Goal: Task Accomplishment & Management: Manage account settings

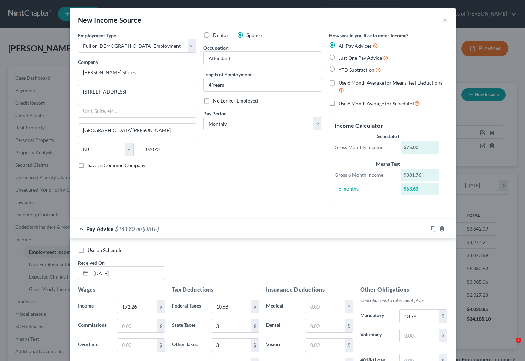
select select "0"
select select "33"
select select "0"
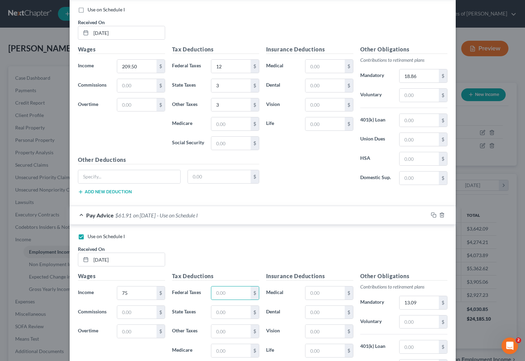
click at [20, 54] on div "New Income Source × Employment Type * Select Full or Part Time Employment Self …" at bounding box center [262, 180] width 525 height 361
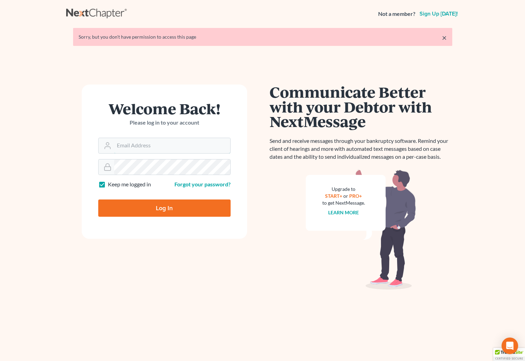
type input "[EMAIL_ADDRESS][DOMAIN_NAME]"
click at [174, 213] on input "Log In" at bounding box center [164, 207] width 132 height 17
type input "Thinking..."
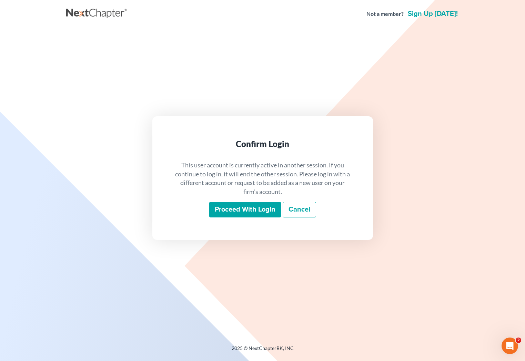
click at [217, 211] on input "Proceed with login" at bounding box center [245, 210] width 72 height 16
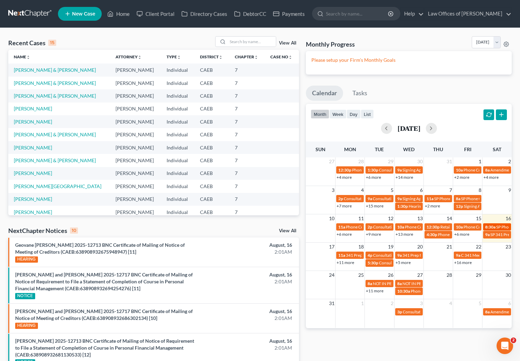
click at [493, 228] on span "8:30a" at bounding box center [490, 226] width 10 height 5
select select "Days"
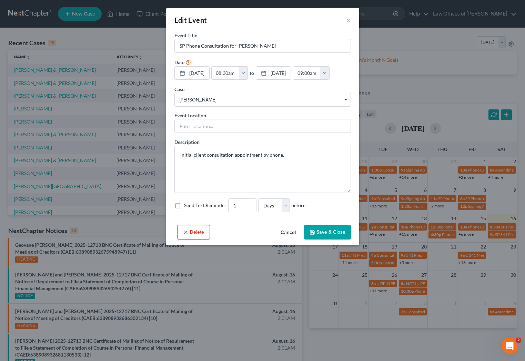
click at [351, 20] on div "Edit Event ×" at bounding box center [262, 19] width 193 height 23
click at [348, 20] on button "×" at bounding box center [348, 20] width 5 height 8
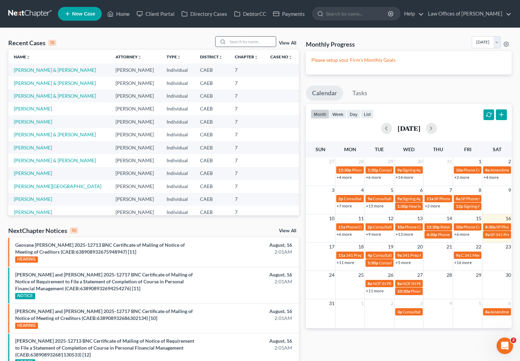
click at [246, 41] on input "search" at bounding box center [252, 42] width 48 height 10
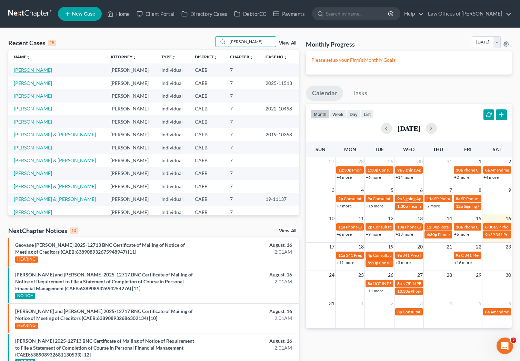
type input "[PERSON_NAME]"
click at [22, 69] on link "[PERSON_NAME]" at bounding box center [33, 70] width 38 height 6
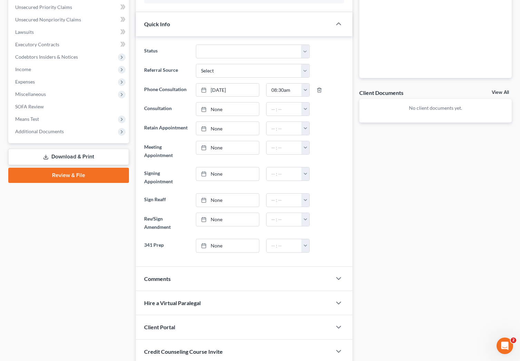
scroll to position [170, 0]
click at [338, 278] on polyline "button" at bounding box center [338, 278] width 4 height 2
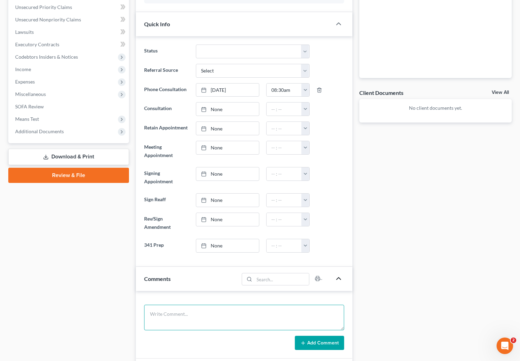
click at [180, 308] on textarea at bounding box center [244, 317] width 200 height 26
type textarea "[GEOGRAPHIC_DATA]."
click at [303, 343] on icon at bounding box center [303, 343] width 6 height 6
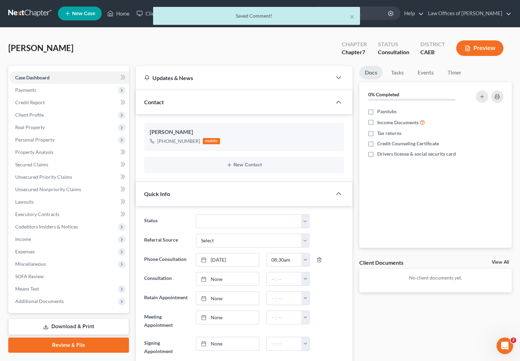
scroll to position [0, 0]
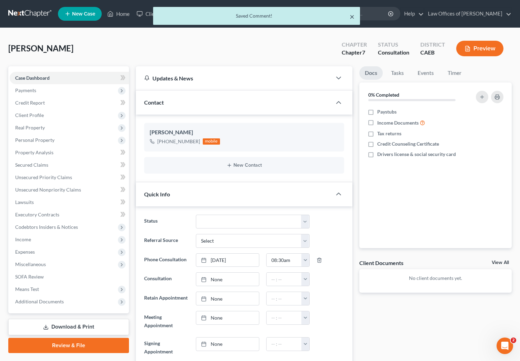
click at [354, 19] on button "×" at bounding box center [352, 16] width 5 height 8
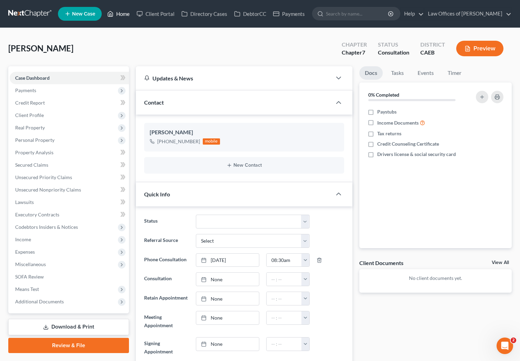
click at [126, 19] on link "Home" at bounding box center [118, 14] width 29 height 12
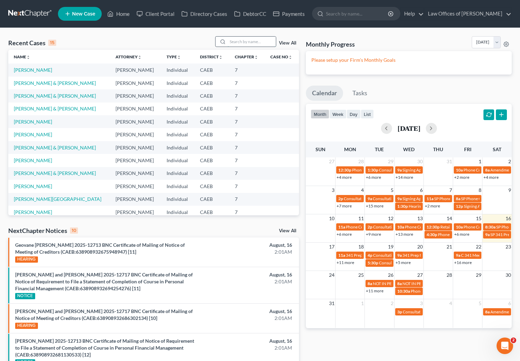
click at [254, 41] on input "search" at bounding box center [252, 42] width 48 height 10
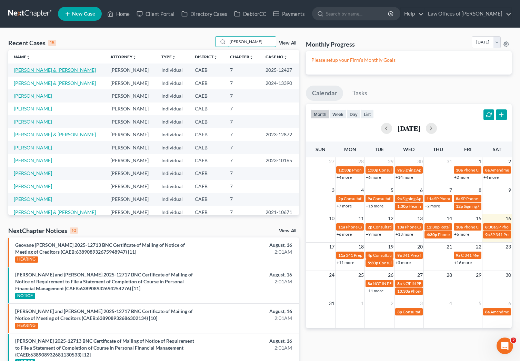
type input "[PERSON_NAME]"
click at [81, 70] on link "[PERSON_NAME] & [PERSON_NAME]" at bounding box center [55, 70] width 82 height 6
select select "0"
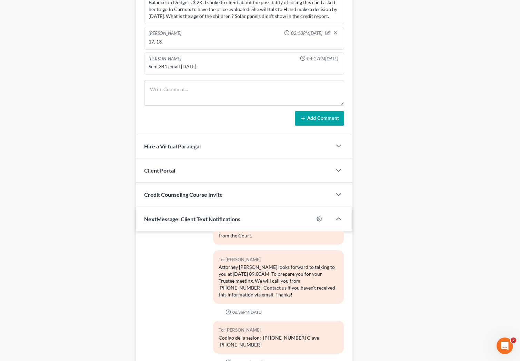
scroll to position [598, 0]
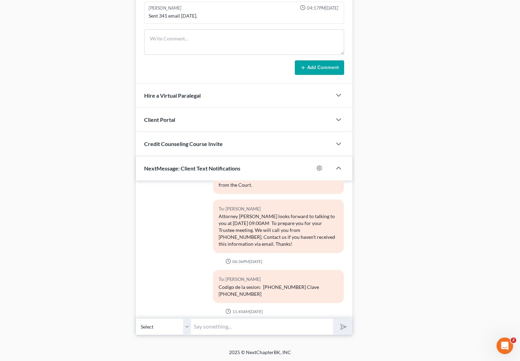
click at [219, 329] on input "text" at bounding box center [262, 326] width 142 height 17
type input "Buenas dias. Todavia estoy en la consulta, le llamo despues."
click at [345, 326] on icon "submit" at bounding box center [342, 326] width 10 height 10
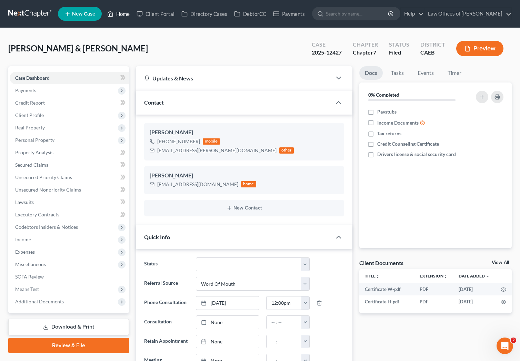
click at [121, 16] on link "Home" at bounding box center [118, 14] width 29 height 12
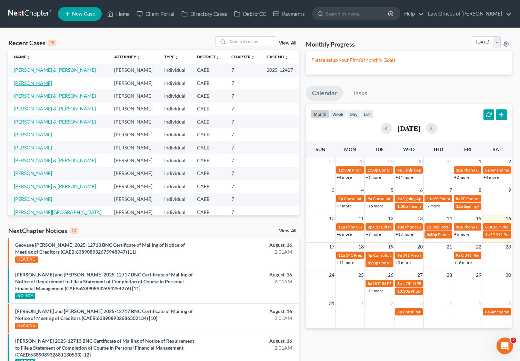
click at [24, 86] on link "[PERSON_NAME]" at bounding box center [33, 83] width 38 height 6
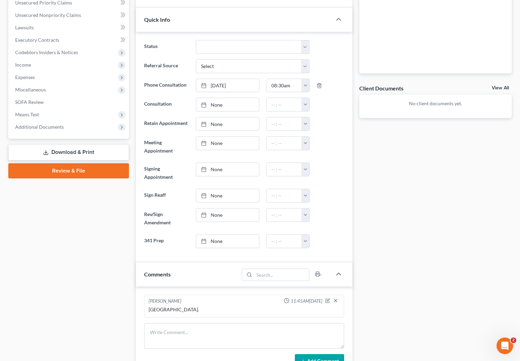
scroll to position [175, 0]
click at [327, 300] on icon "button" at bounding box center [327, 299] width 5 height 5
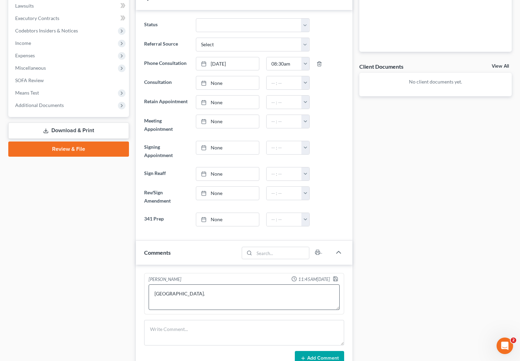
scroll to position [208, 0]
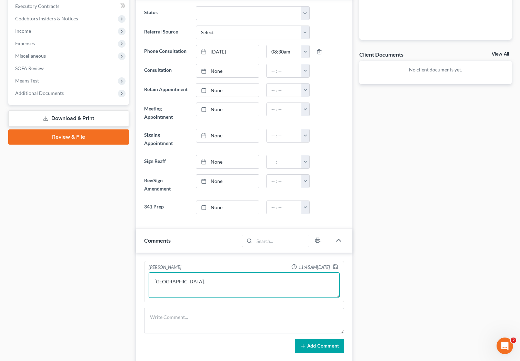
click at [208, 280] on textarea "[GEOGRAPHIC_DATA]." at bounding box center [244, 285] width 191 height 26
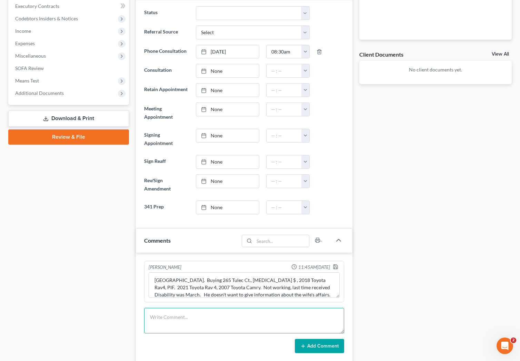
click at [242, 315] on textarea at bounding box center [244, 320] width 200 height 26
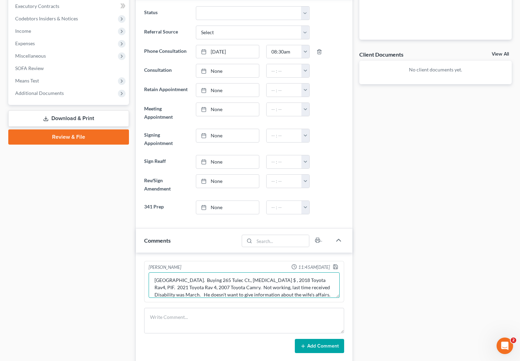
click at [283, 292] on textarea "[GEOGRAPHIC_DATA]. Buying 265 Tulec Ct., [MEDICAL_DATA] $ , 2018 Toyota Rav4, P…" at bounding box center [244, 285] width 191 height 26
click at [263, 283] on textarea "[GEOGRAPHIC_DATA]. Buying 265 Tulec Ct., [MEDICAL_DATA] $ (doesn't want to five…" at bounding box center [244, 285] width 191 height 26
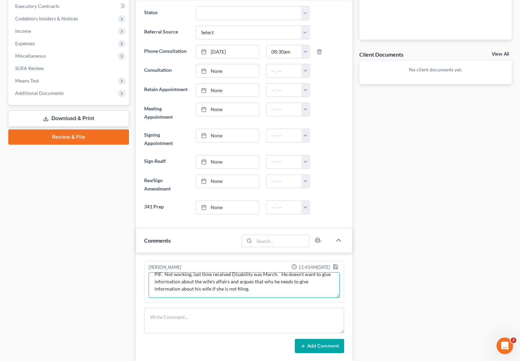
click at [199, 286] on textarea "[GEOGRAPHIC_DATA]. Buying 265 Tulec Ct., [MEDICAL_DATA] $ (doesn't want to give…" at bounding box center [244, 285] width 191 height 26
type textarea "[GEOGRAPHIC_DATA]. Buying 265 Tulec Ct., [MEDICAL_DATA] $ (doesn't want to give…"
click at [337, 265] on icon "button" at bounding box center [335, 266] width 4 height 4
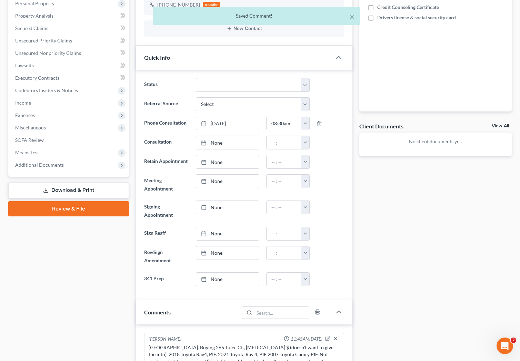
scroll to position [128, 0]
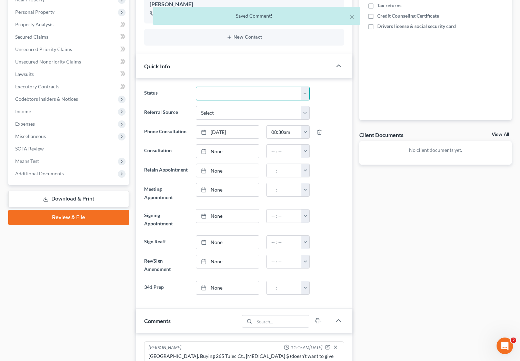
click at [305, 94] on select "Cancelled/Refund Closed Consultation Declined Discharged Filed Income Check In …" at bounding box center [253, 94] width 114 height 14
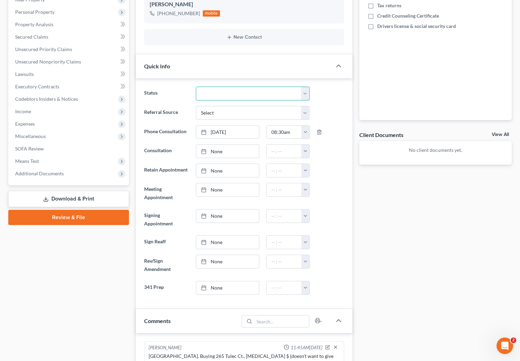
select select "3"
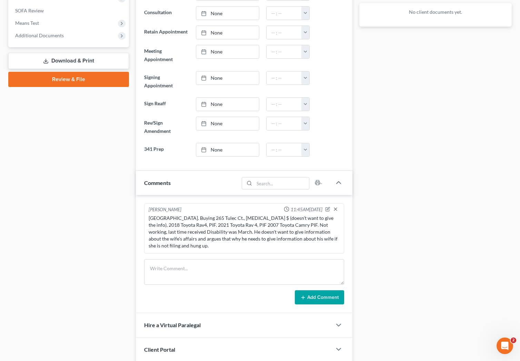
scroll to position [2, 0]
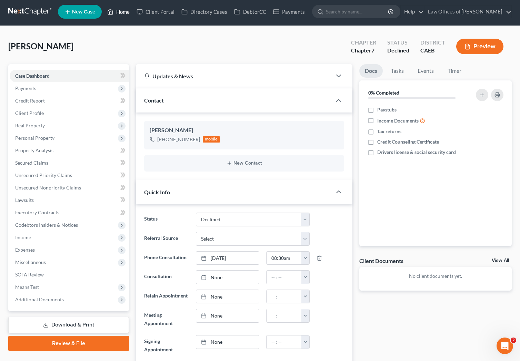
click at [126, 12] on link "Home" at bounding box center [118, 12] width 29 height 12
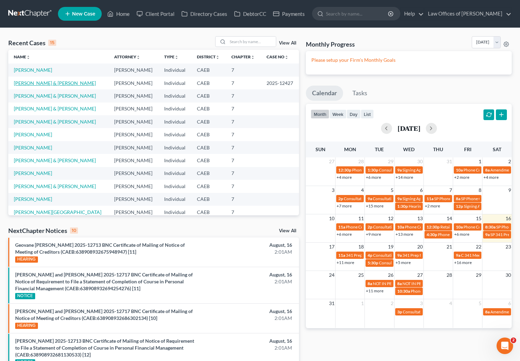
click at [96, 84] on link "[PERSON_NAME] & [PERSON_NAME]" at bounding box center [55, 83] width 82 height 6
select select "0"
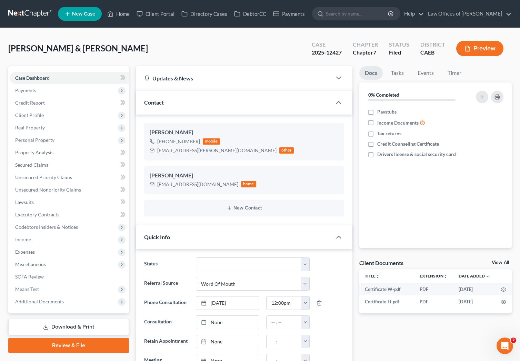
scroll to position [4287, 0]
click at [51, 153] on span "Property Analysis" at bounding box center [34, 152] width 38 height 6
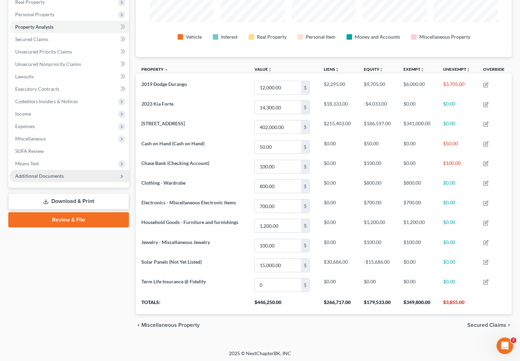
scroll to position [127, 0]
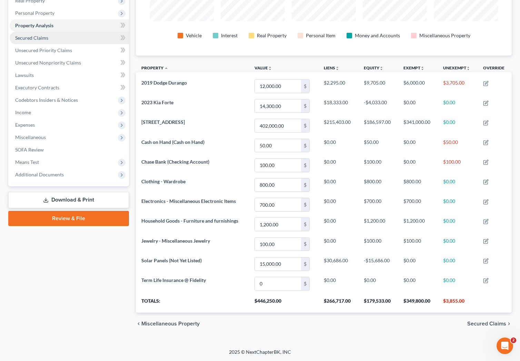
click at [40, 38] on span "Secured Claims" at bounding box center [31, 38] width 33 height 6
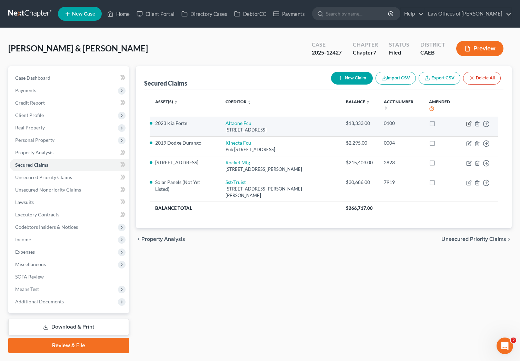
click at [469, 121] on icon "button" at bounding box center [469, 124] width 6 height 6
select select "4"
select select "0"
select select "4"
select select "0"
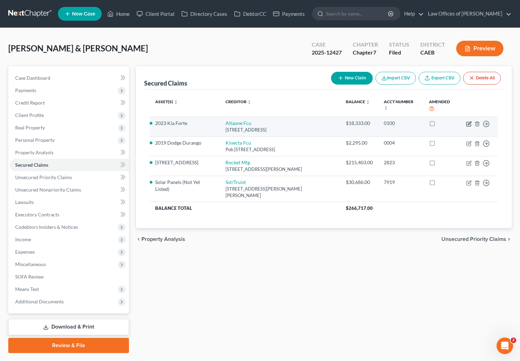
select select "0"
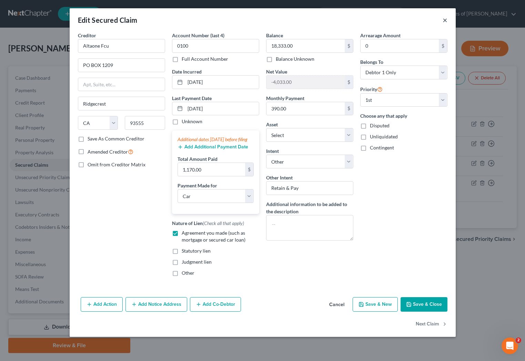
click at [445, 21] on button "×" at bounding box center [445, 20] width 5 height 8
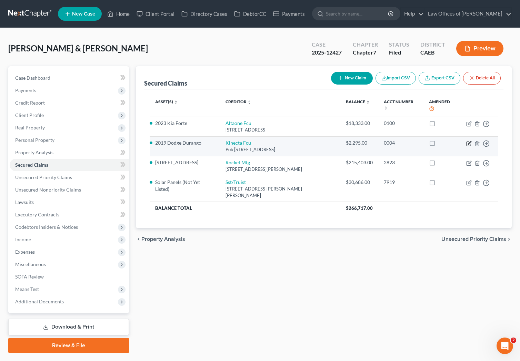
click at [466, 141] on icon "button" at bounding box center [468, 143] width 4 height 4
select select "4"
select select "0"
select select "2"
select select "4"
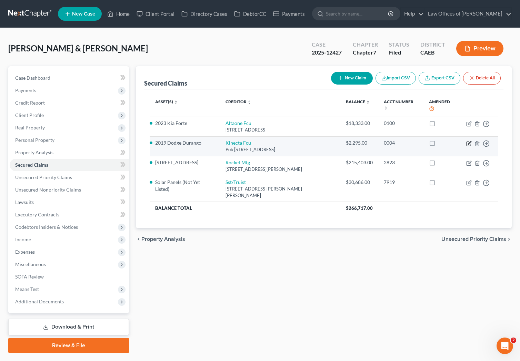
select select "0"
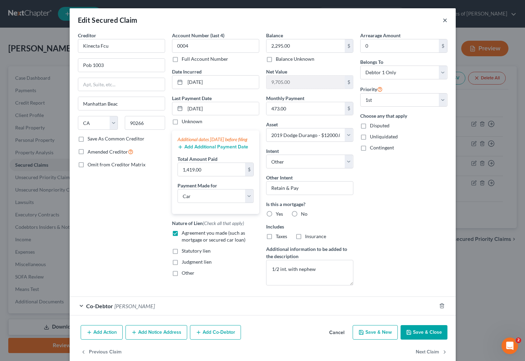
click at [443, 19] on button "×" at bounding box center [445, 20] width 5 height 8
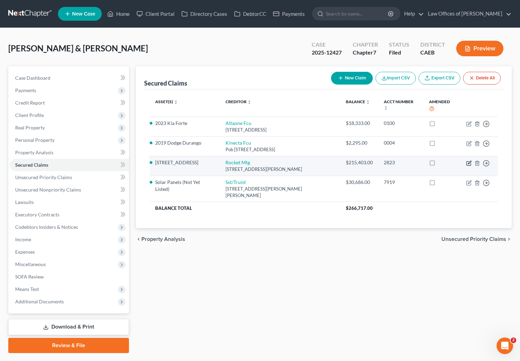
click at [469, 160] on icon "button" at bounding box center [469, 163] width 6 height 6
select select "23"
select select "3"
select select "5"
select select "2"
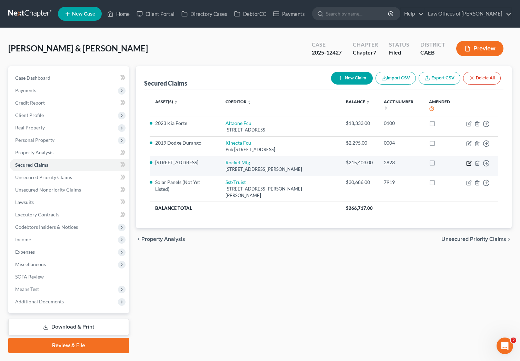
select select "0"
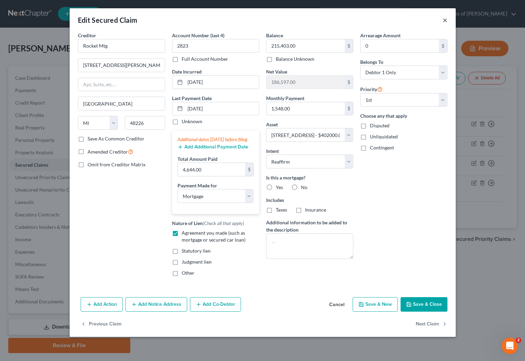
click at [445, 20] on button "×" at bounding box center [445, 20] width 5 height 8
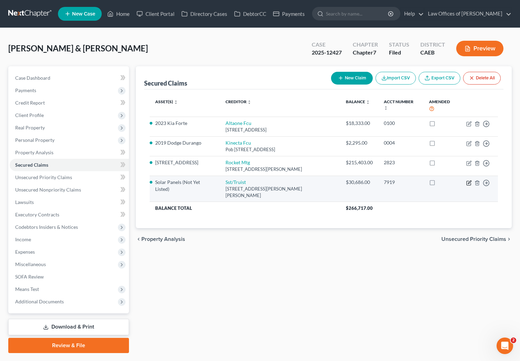
click at [467, 180] on icon "button" at bounding box center [469, 183] width 6 height 6
select select "26"
select select "4"
select select "11"
select select "4"
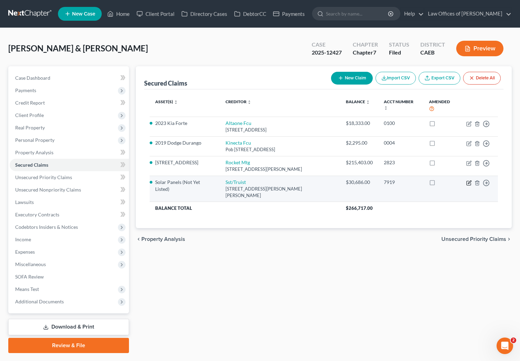
select select "0"
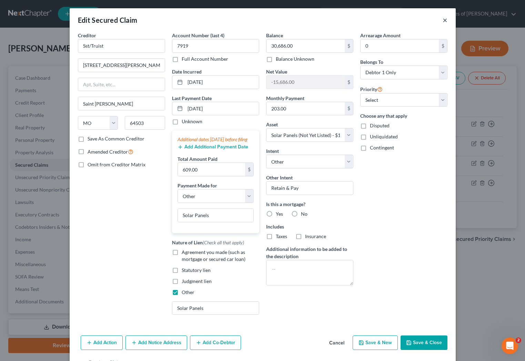
click at [444, 21] on button "×" at bounding box center [445, 20] width 5 height 8
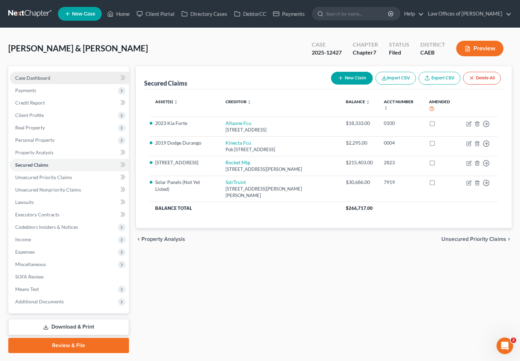
click at [50, 79] on link "Case Dashboard" at bounding box center [69, 78] width 119 height 12
select select "0"
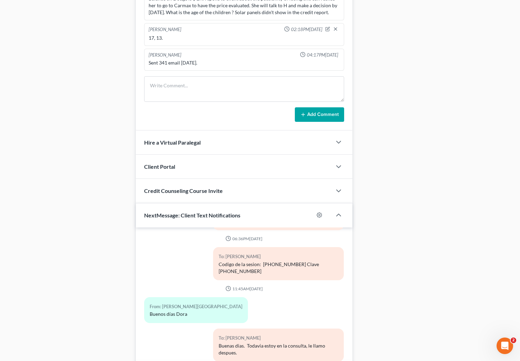
scroll to position [598, 0]
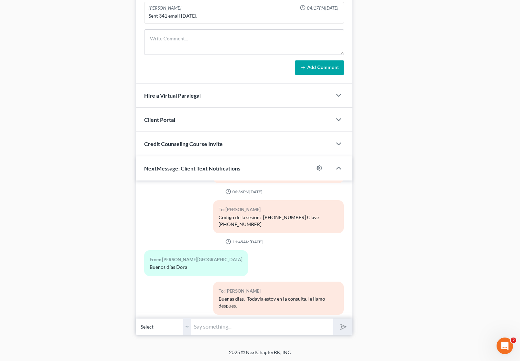
click at [232, 323] on input "text" at bounding box center [262, 326] width 142 height 17
type input "Ya, listos ?"
click at [333, 318] on button "submit" at bounding box center [342, 326] width 19 height 16
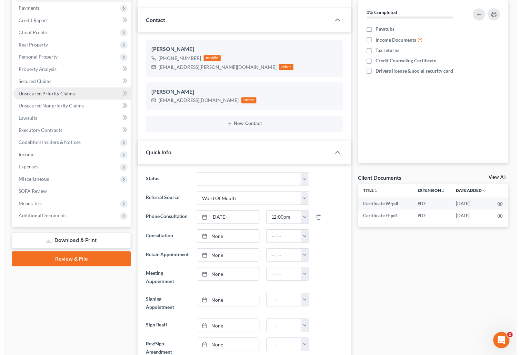
scroll to position [0, 0]
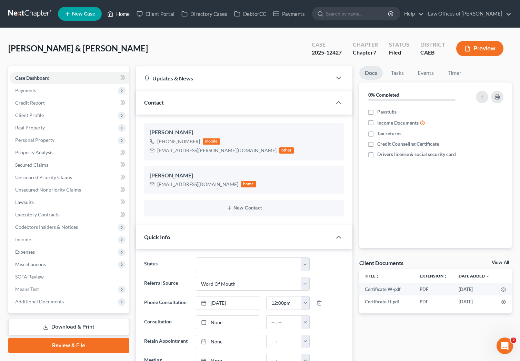
click at [119, 10] on link "Home" at bounding box center [118, 14] width 29 height 12
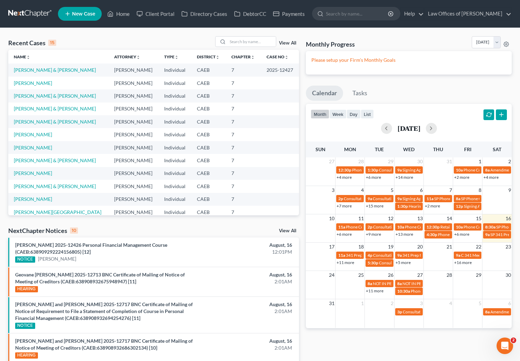
click at [463, 235] on link "+6 more" at bounding box center [461, 233] width 15 height 5
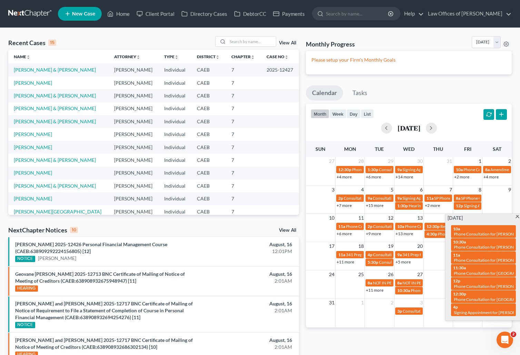
click at [516, 217] on span at bounding box center [517, 217] width 5 height 4
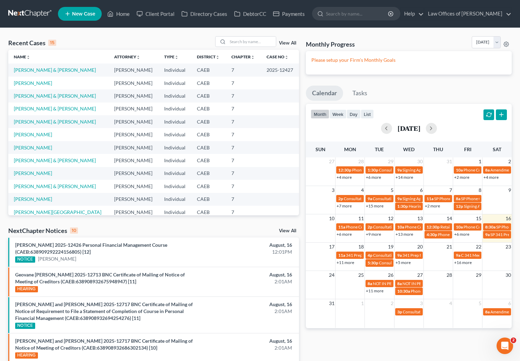
click at [456, 262] on link "+16 more" at bounding box center [463, 262] width 18 height 5
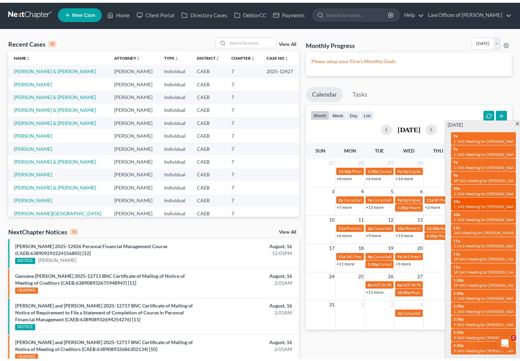
scroll to position [3, 0]
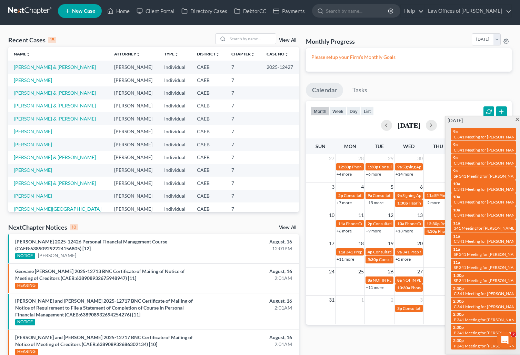
click at [518, 120] on span at bounding box center [517, 120] width 5 height 4
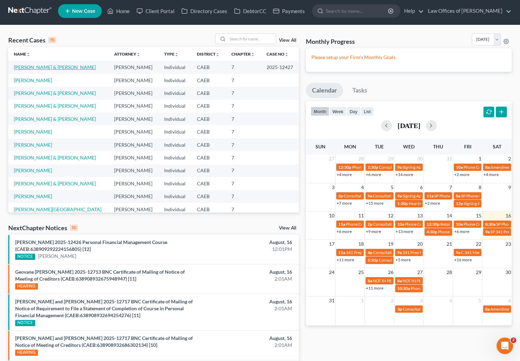
click at [95, 65] on link "[PERSON_NAME] & [PERSON_NAME]" at bounding box center [55, 67] width 82 height 6
select select "0"
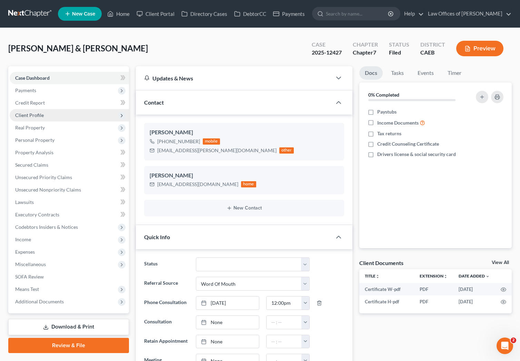
scroll to position [4351, 0]
click at [60, 120] on span "Client Profile" at bounding box center [69, 115] width 119 height 12
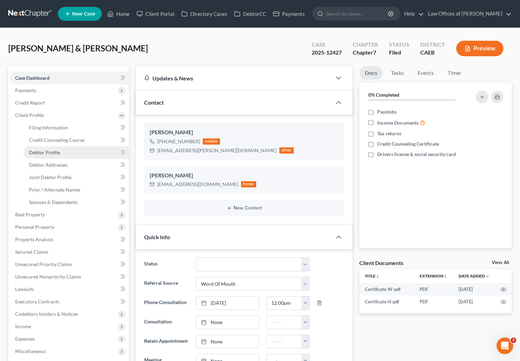
click at [64, 155] on link "Debtor Profile" at bounding box center [75, 152] width 105 height 12
select select "1"
select select "3"
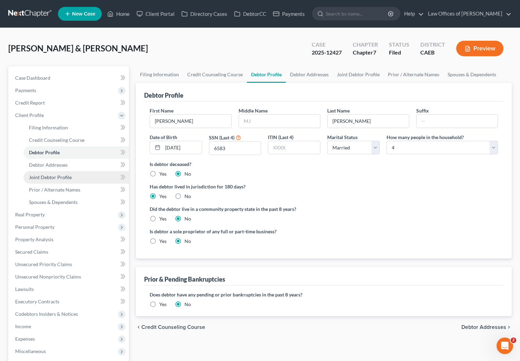
click at [70, 178] on span "Joint Debtor Profile" at bounding box center [50, 177] width 43 height 6
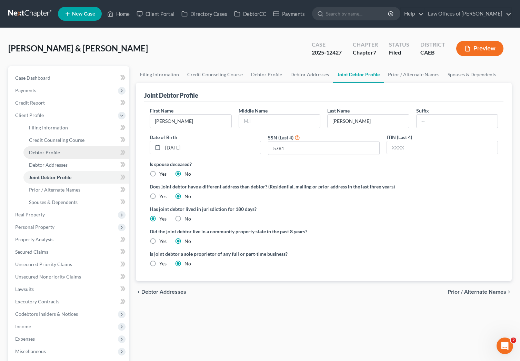
click at [67, 155] on link "Debtor Profile" at bounding box center [75, 152] width 105 height 12
select select "1"
select select "3"
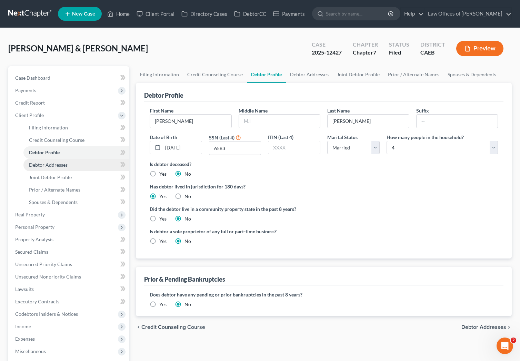
click at [68, 164] on link "Debtor Addresses" at bounding box center [75, 165] width 105 height 12
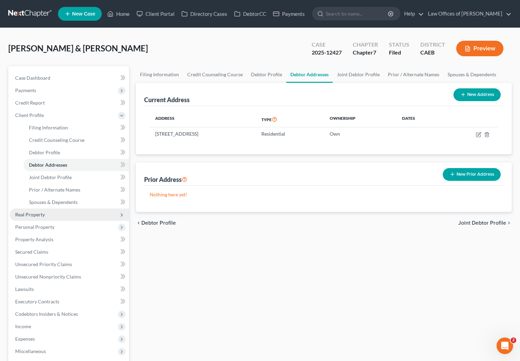
click at [66, 216] on span "Real Property" at bounding box center [69, 214] width 119 height 12
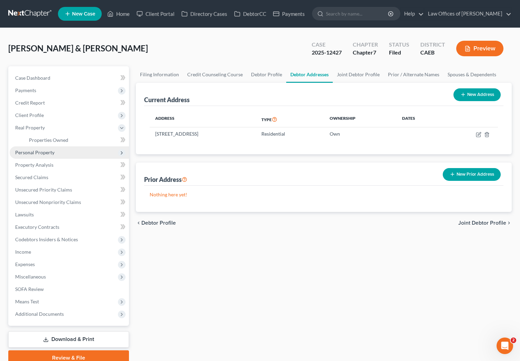
click at [65, 153] on span "Personal Property" at bounding box center [69, 152] width 119 height 12
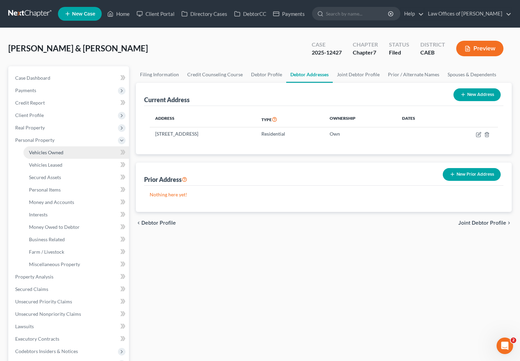
click at [66, 152] on link "Vehicles Owned" at bounding box center [75, 152] width 105 height 12
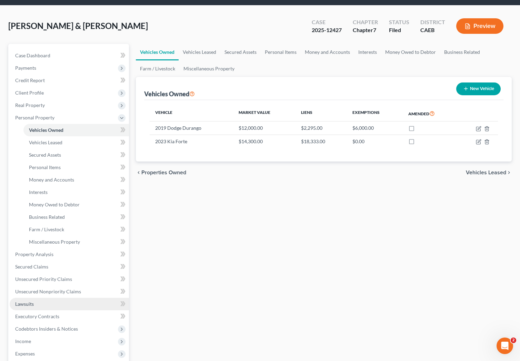
scroll to position [23, 0]
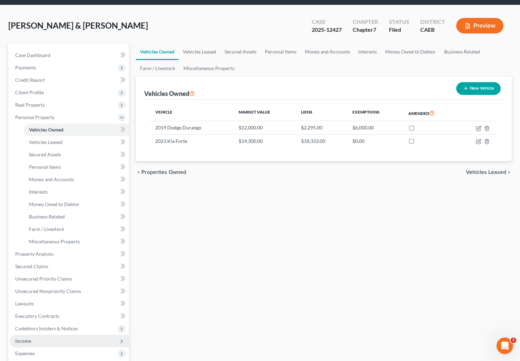
click at [47, 340] on span "Income" at bounding box center [69, 340] width 119 height 12
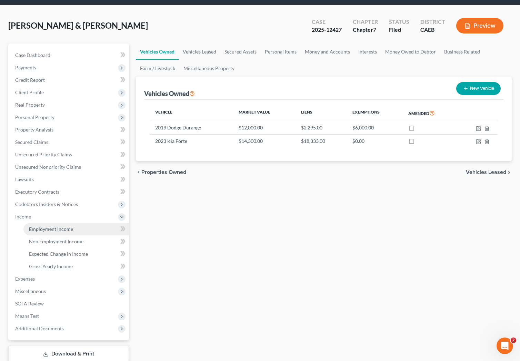
click at [83, 228] on link "Employment Income" at bounding box center [75, 229] width 105 height 12
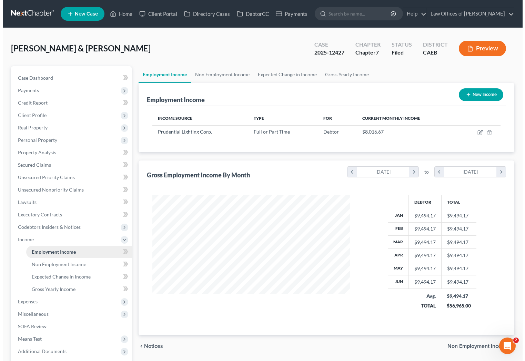
scroll to position [123, 211]
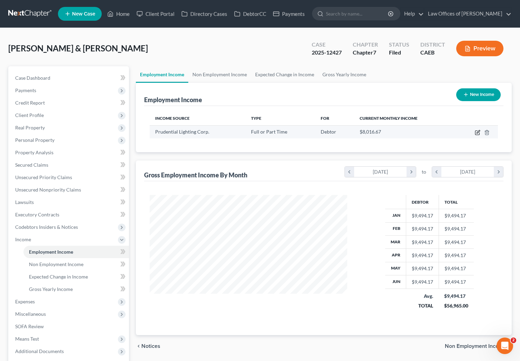
click at [477, 131] on icon "button" at bounding box center [477, 131] width 3 height 3
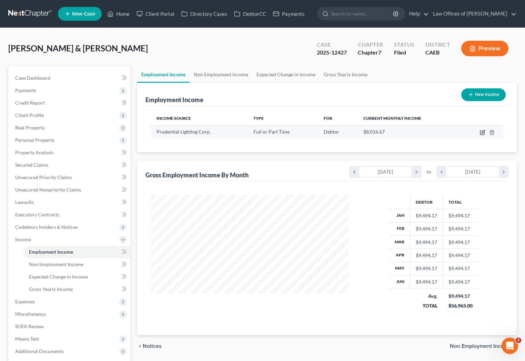
select select "0"
select select "4"
select select "3"
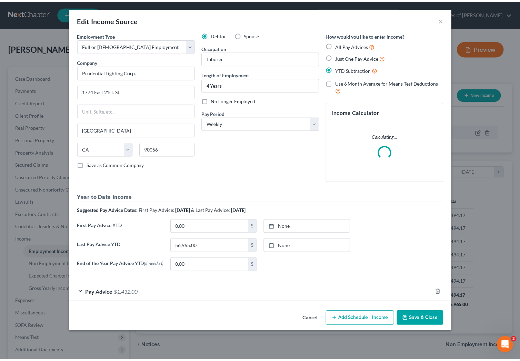
scroll to position [123, 213]
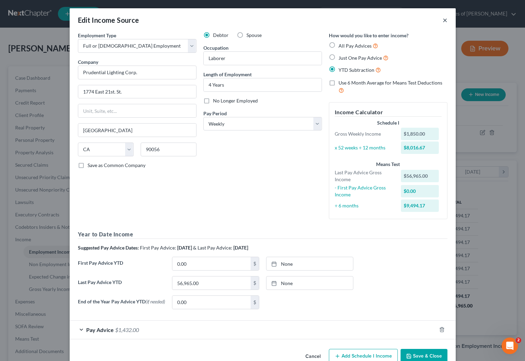
click at [443, 20] on button "×" at bounding box center [445, 20] width 5 height 8
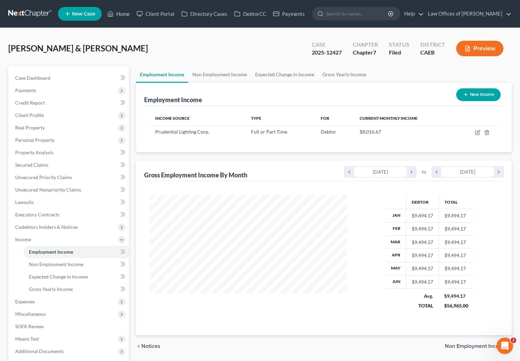
scroll to position [344584, 344496]
click at [62, 154] on link "Property Analysis" at bounding box center [69, 152] width 119 height 12
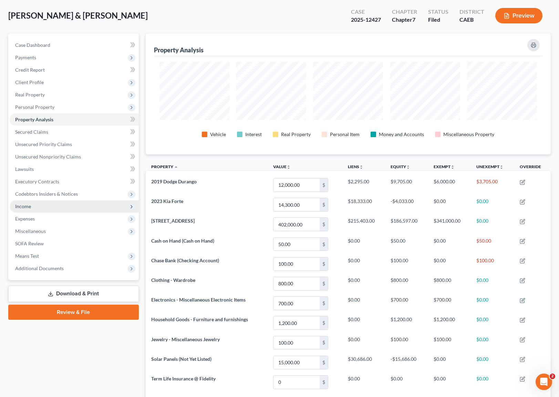
click at [42, 206] on span "Income" at bounding box center [74, 206] width 129 height 12
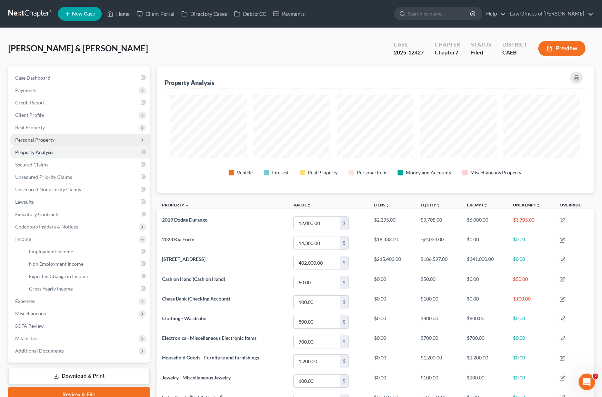
click at [57, 142] on span "Personal Property" at bounding box center [80, 140] width 140 height 12
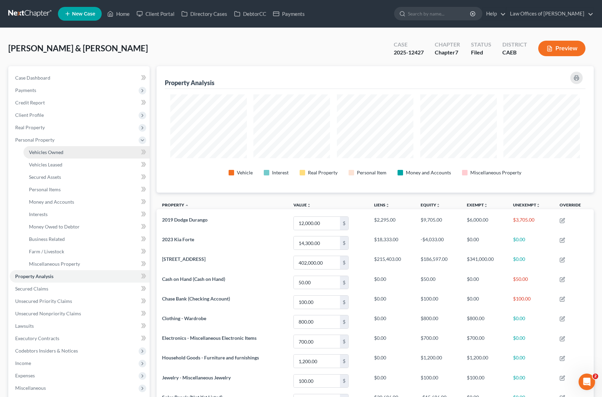
click at [53, 151] on span "Vehicles Owned" at bounding box center [46, 152] width 34 height 6
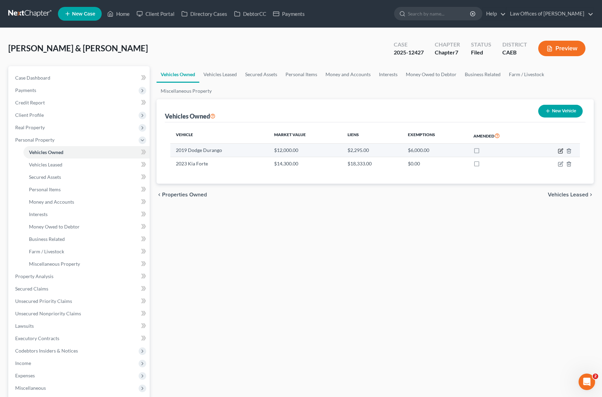
click at [525, 150] on icon "button" at bounding box center [560, 151] width 4 height 4
select select "0"
select select "7"
select select "2"
select select "3"
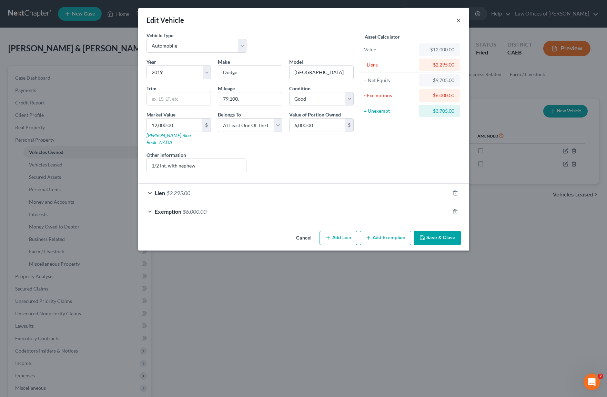
click at [458, 21] on button "×" at bounding box center [458, 20] width 5 height 8
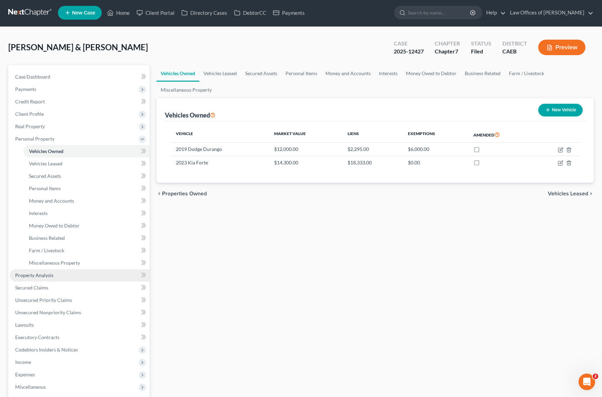
scroll to position [1, 0]
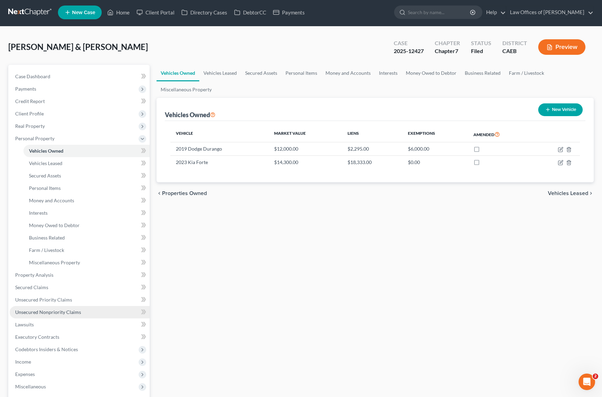
click at [64, 314] on span "Unsecured Nonpriority Claims" at bounding box center [48, 312] width 66 height 6
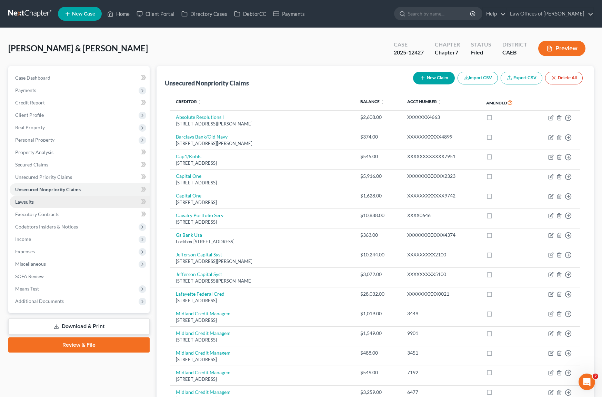
click at [59, 202] on link "Lawsuits" at bounding box center [80, 202] width 140 height 12
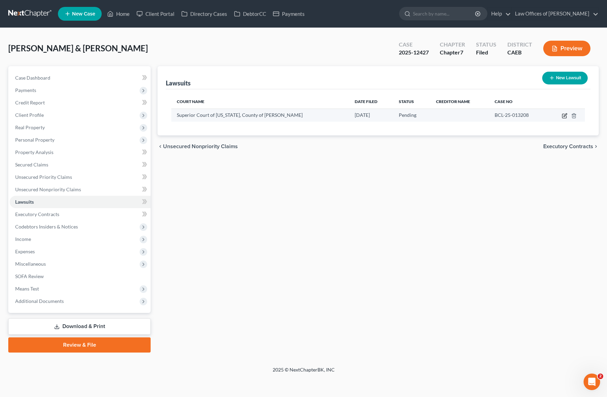
click at [525, 114] on icon "button" at bounding box center [565, 116] width 6 height 6
select select "4"
select select "0"
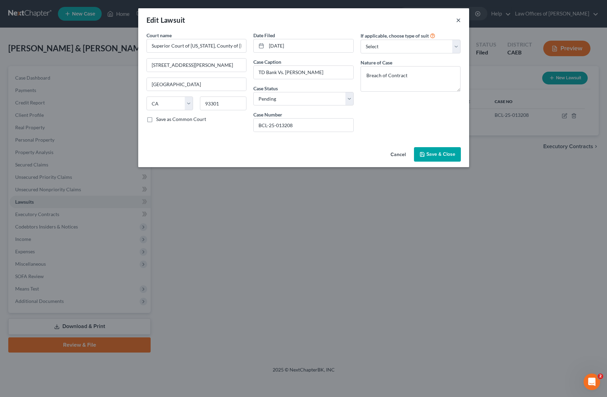
click at [459, 20] on button "×" at bounding box center [458, 20] width 5 height 8
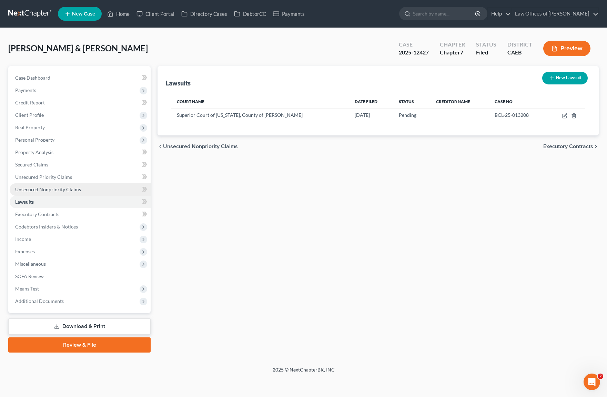
click at [88, 188] on link "Unsecured Nonpriority Claims" at bounding box center [80, 189] width 141 height 12
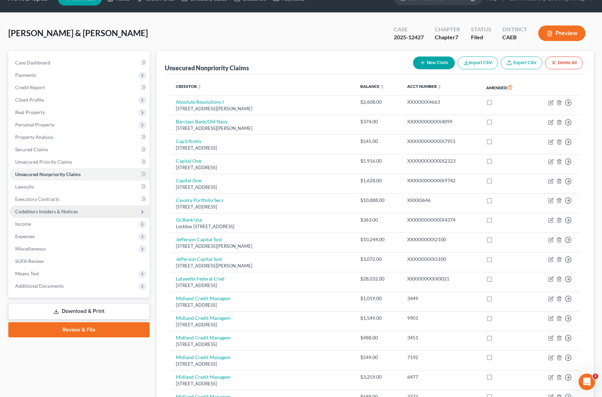
scroll to position [5, 0]
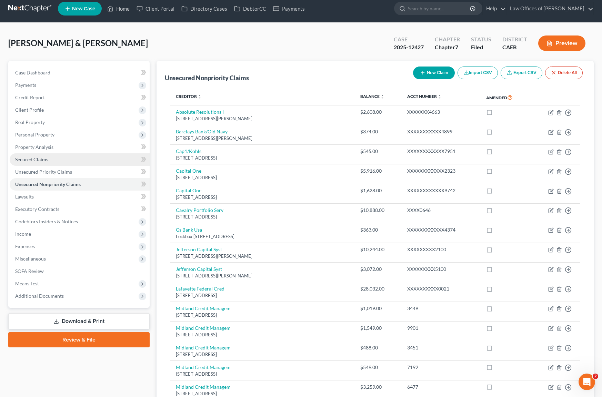
click at [77, 160] on link "Secured Claims" at bounding box center [80, 159] width 140 height 12
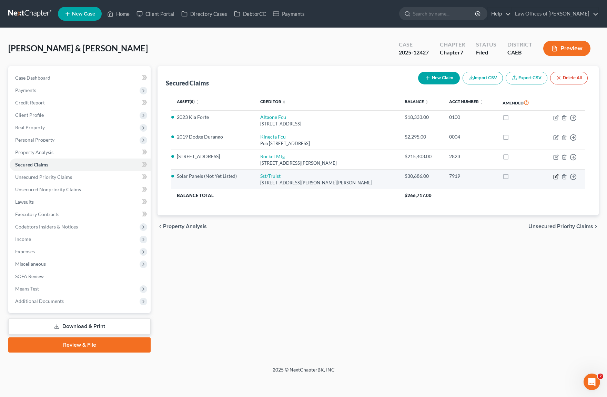
click at [525, 175] on icon "button" at bounding box center [556, 177] width 6 height 6
select select "26"
select select "4"
select select "11"
select select "4"
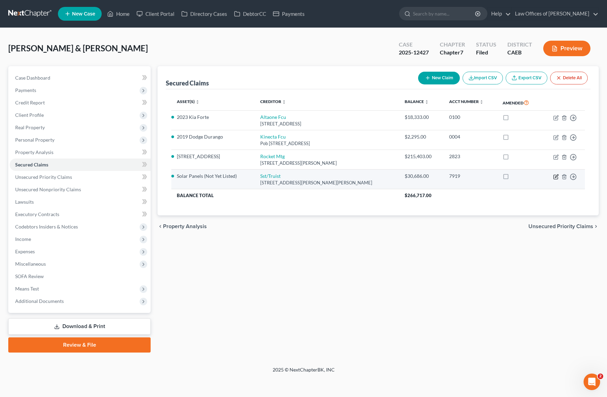
select select "0"
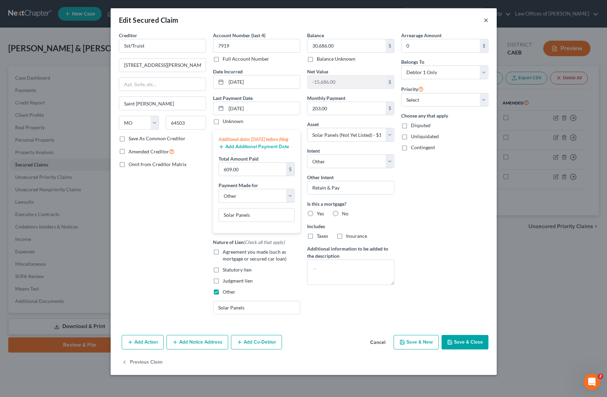
click at [486, 21] on button "×" at bounding box center [486, 20] width 5 height 8
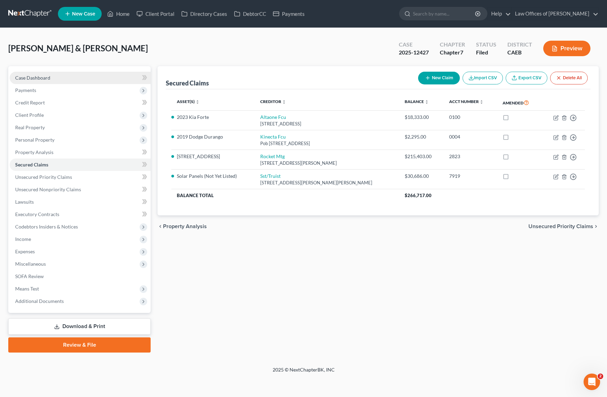
click at [90, 81] on link "Case Dashboard" at bounding box center [80, 78] width 141 height 12
select select "0"
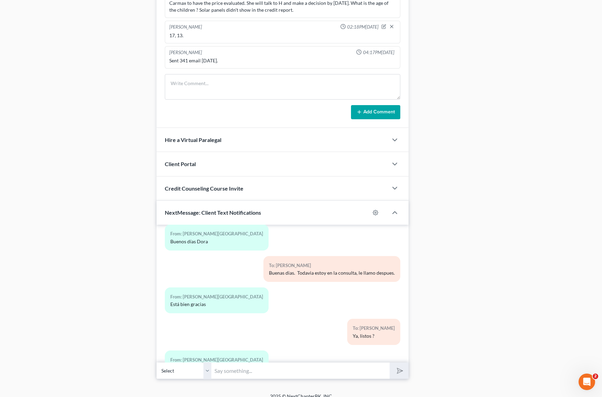
scroll to position [4206, 0]
click at [206, 85] on textarea at bounding box center [283, 87] width 236 height 26
drag, startPoint x: 278, startPoint y: 84, endPoint x: 281, endPoint y: 91, distance: 7.3
click at [278, 84] on textarea "Prepared. Aware of possibility of trustee asking for picture of vehicle, have 1…" at bounding box center [283, 87] width 236 height 26
click at [394, 85] on textarea "Prepared. Aware of possibility of trustee asking for pictures of vehicle, have …" at bounding box center [283, 87] width 236 height 26
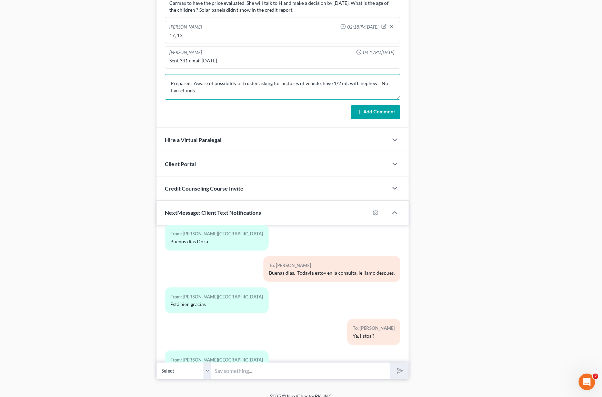
type textarea "Prepared. Aware of possibility of trustee asking for pictures of vehicle, have …"
click at [374, 108] on button "Add Comment" at bounding box center [375, 112] width 49 height 14
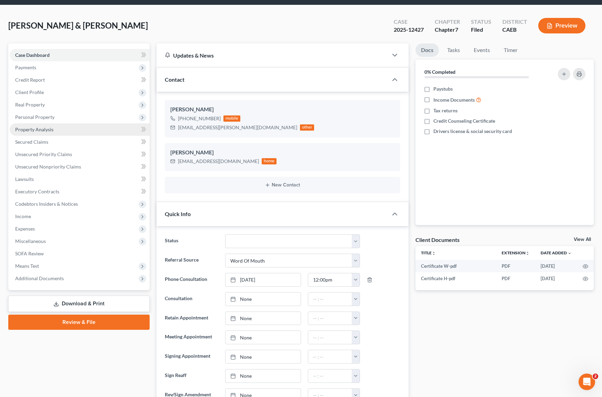
scroll to position [0, 0]
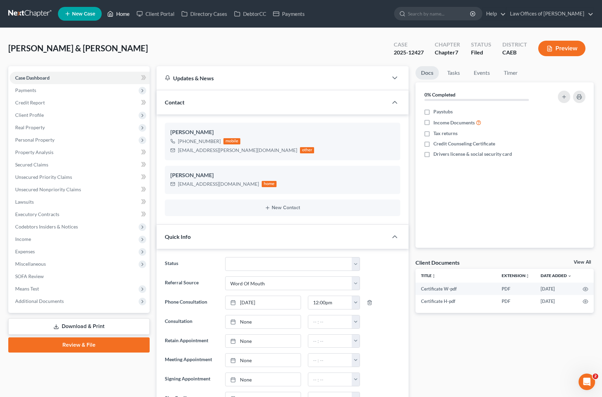
click at [119, 11] on link "Home" at bounding box center [118, 14] width 29 height 12
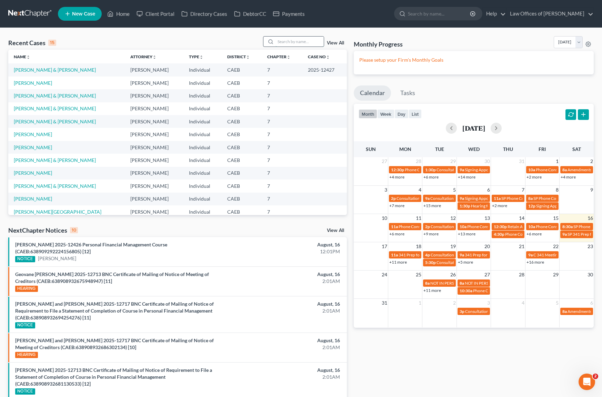
click at [293, 42] on input "search" at bounding box center [299, 42] width 48 height 10
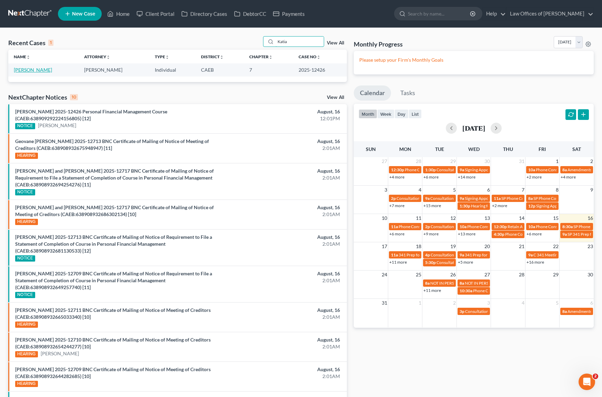
type input "Katia"
click at [30, 71] on link "[PERSON_NAME]" at bounding box center [33, 70] width 38 height 6
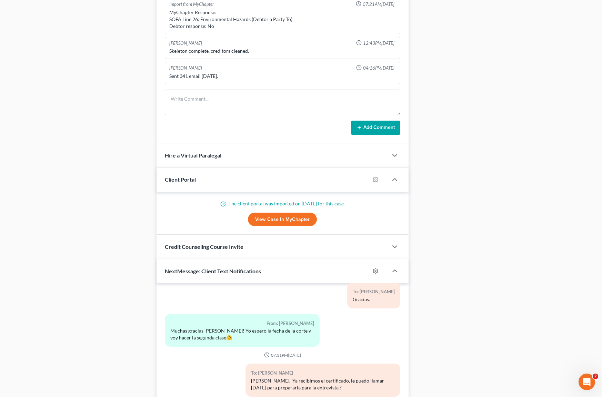
scroll to position [584, 0]
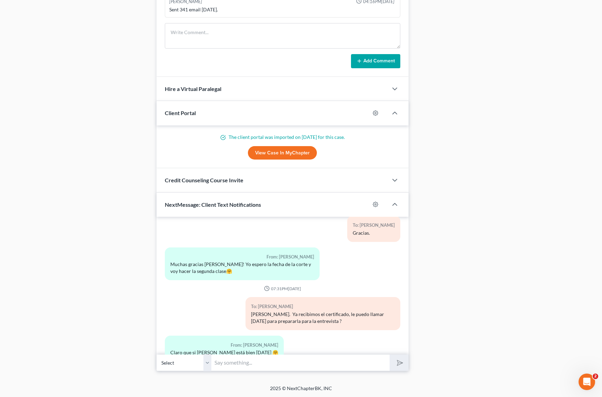
click at [230, 354] on input "text" at bounding box center [301, 362] width 178 height 17
type input "b"
type input "Buenos [PERSON_NAME]. La llamo ahorita o es muy temprano ?"
click at [390, 355] on button "submit" at bounding box center [399, 363] width 19 height 16
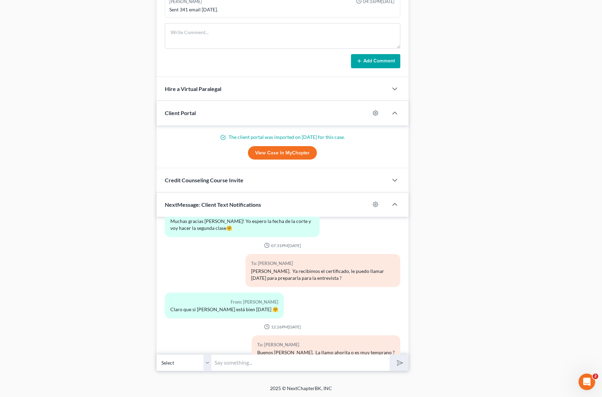
scroll to position [1700, 0]
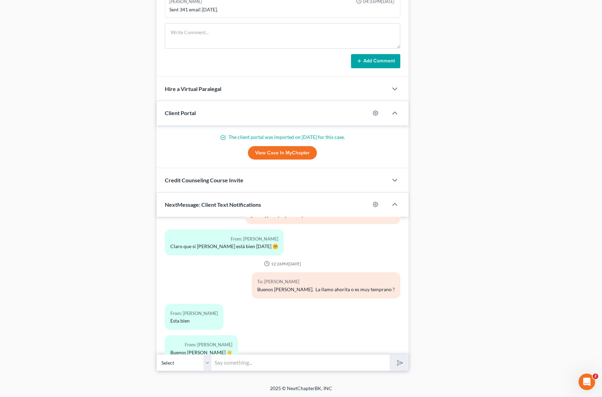
paste input "[PHONE_NUMBER], and Passcode [PHONE_NUMBER], OR call N"
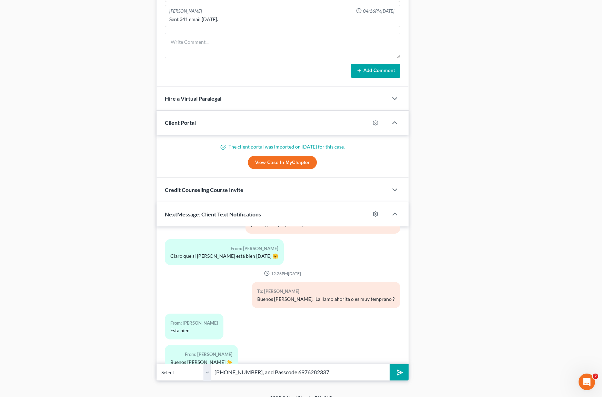
scroll to position [566, 0]
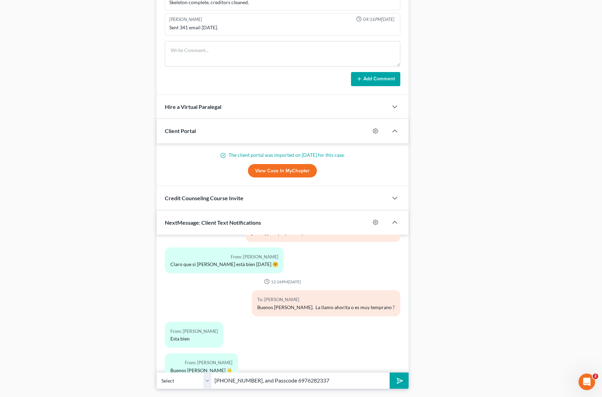
type input "[PHONE_NUMBER], and Passcode 6976282337"
click at [390, 360] on button "submit" at bounding box center [399, 381] width 19 height 16
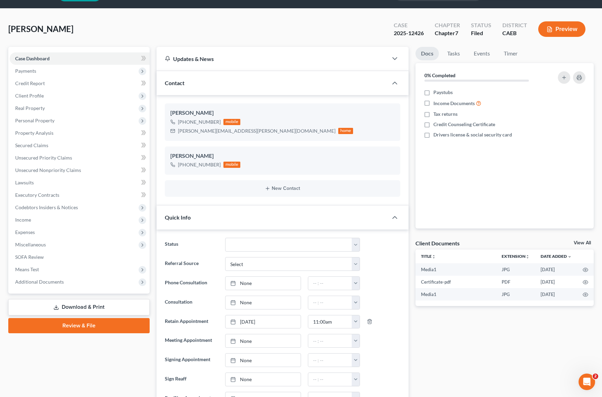
scroll to position [19, 0]
click at [49, 98] on span "Client Profile" at bounding box center [80, 96] width 140 height 12
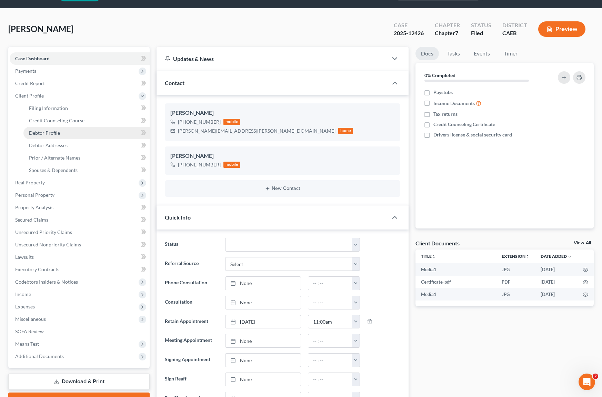
click at [71, 132] on link "Debtor Profile" at bounding box center [86, 133] width 126 height 12
select select "0"
select select "2"
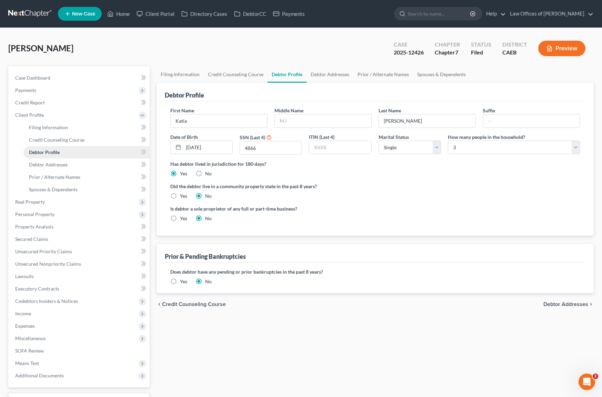
radio input "true"
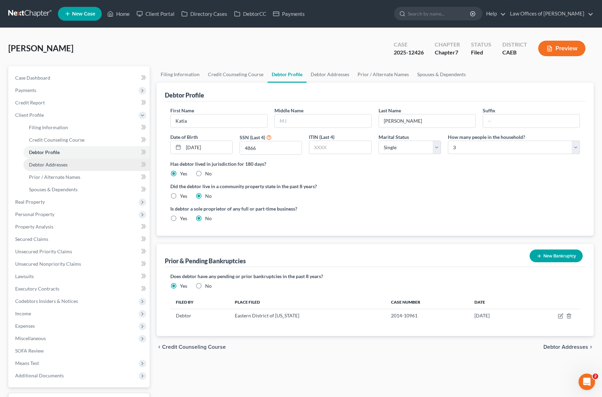
click at [77, 166] on link "Debtor Addresses" at bounding box center [86, 165] width 126 height 12
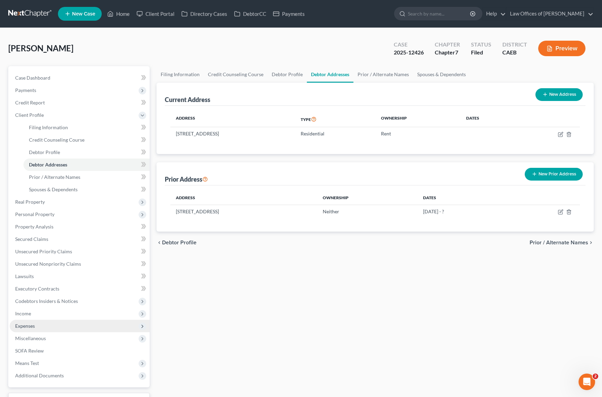
click at [48, 324] on span "Expenses" at bounding box center [80, 326] width 140 height 12
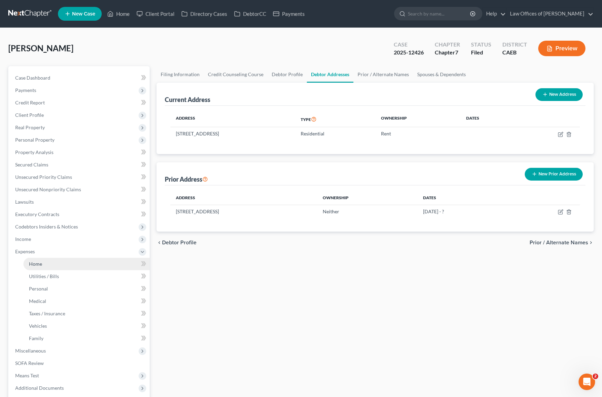
click at [50, 264] on link "Home" at bounding box center [86, 264] width 126 height 12
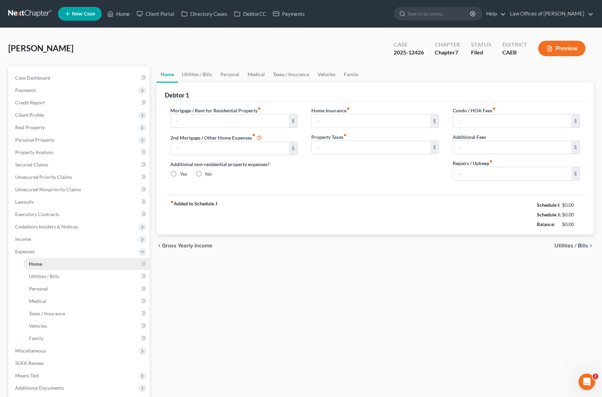
type input "750.00"
type input "0.00"
radio input "true"
type input "0.00"
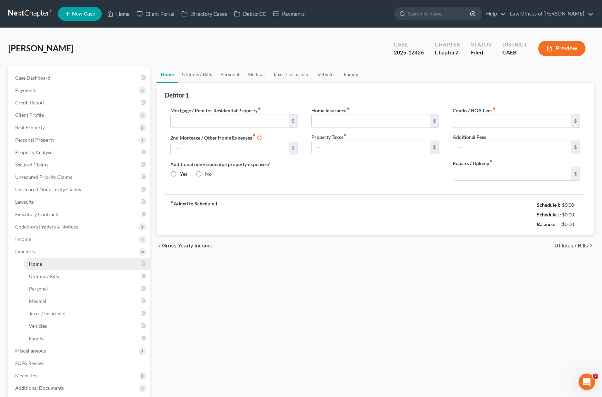
type input "0.00"
click at [70, 142] on span "Personal Property" at bounding box center [80, 140] width 140 height 12
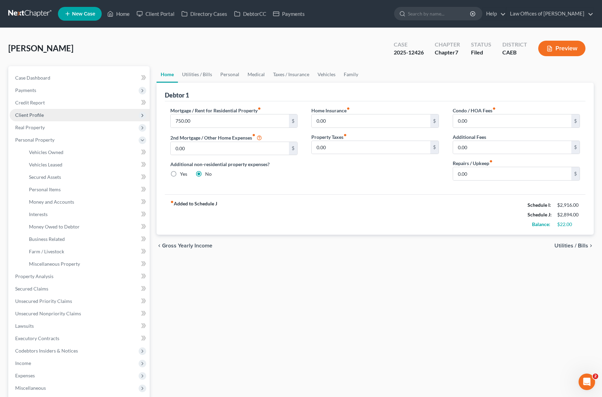
click at [58, 116] on span "Client Profile" at bounding box center [80, 115] width 140 height 12
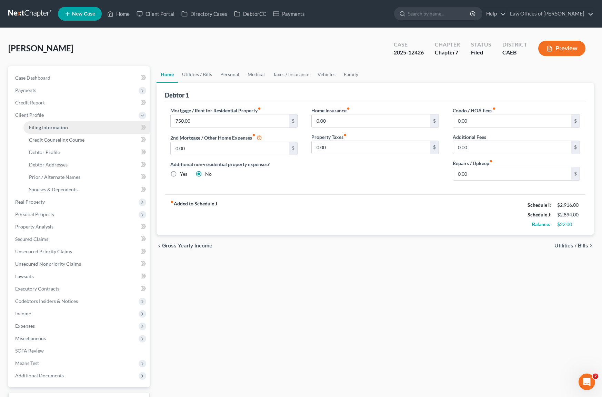
click at [85, 128] on link "Filing Information" at bounding box center [86, 127] width 126 height 12
select select "1"
select select "0"
select select "4"
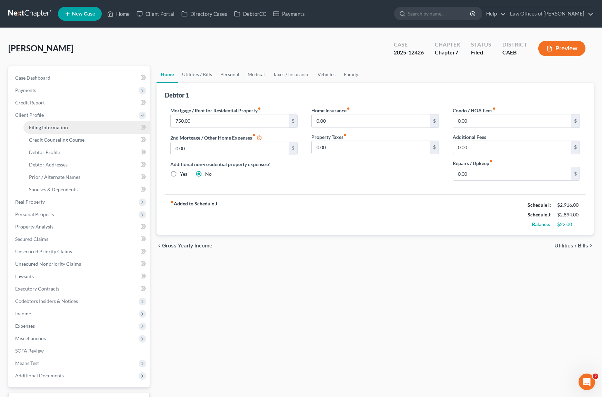
select select "0"
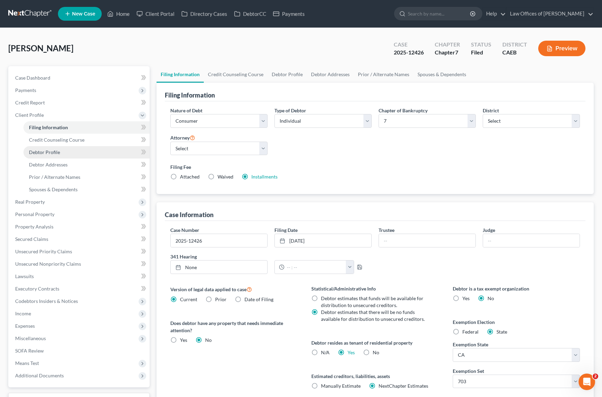
click at [69, 153] on link "Debtor Profile" at bounding box center [86, 152] width 126 height 12
select select "0"
select select "2"
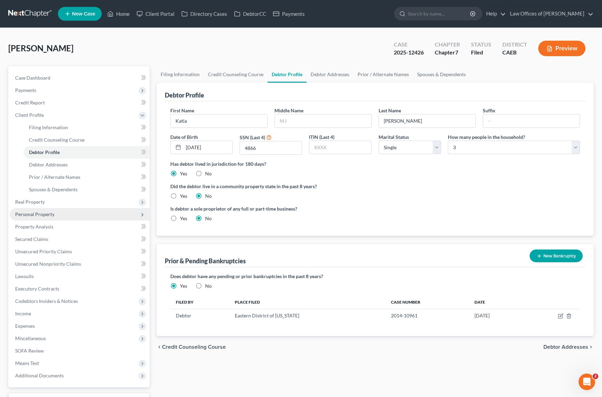
click at [59, 211] on span "Personal Property" at bounding box center [80, 214] width 140 height 12
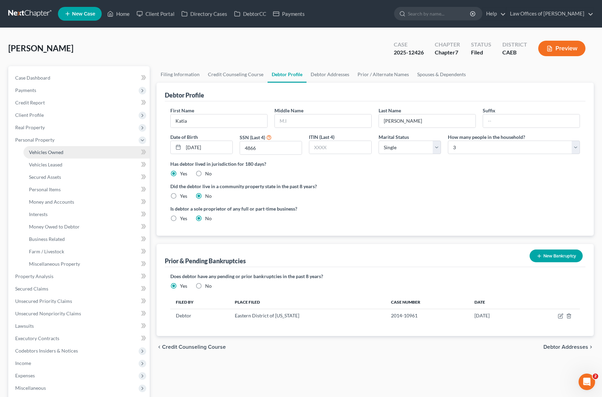
click at [67, 153] on link "Vehicles Owned" at bounding box center [86, 152] width 126 height 12
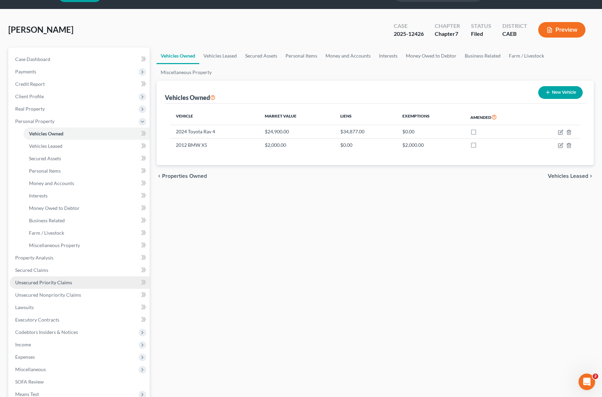
scroll to position [25, 0]
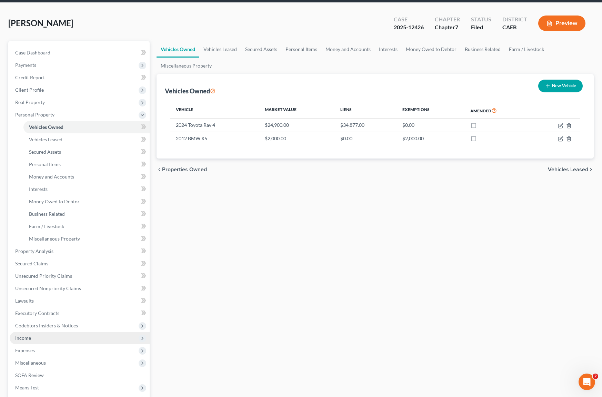
click at [58, 340] on span "Income" at bounding box center [80, 338] width 140 height 12
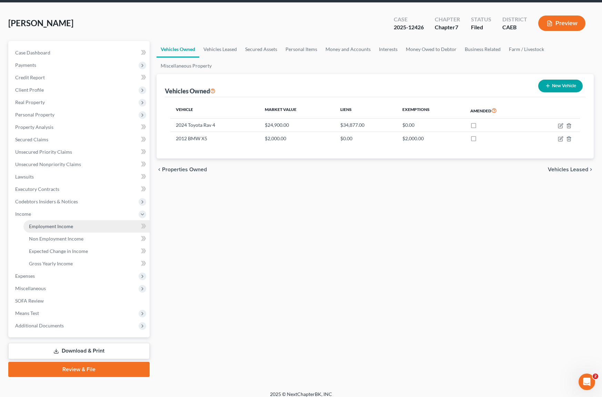
click at [87, 229] on link "Employment Income" at bounding box center [86, 226] width 126 height 12
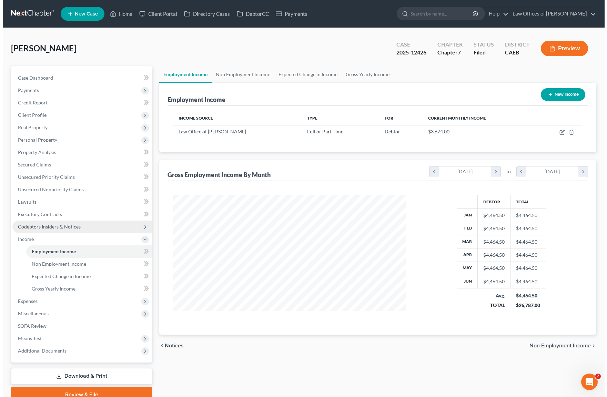
scroll to position [123, 247]
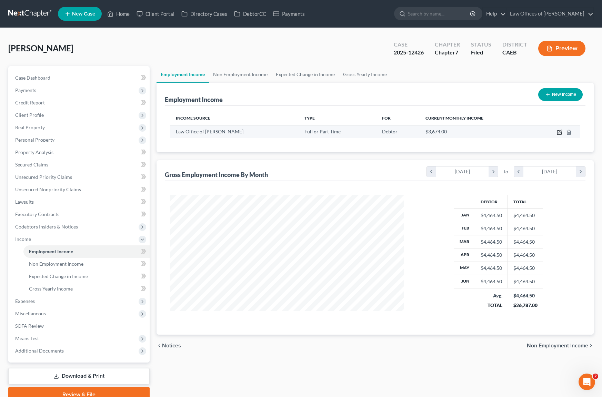
click at [525, 131] on icon "button" at bounding box center [560, 133] width 6 height 6
select select "0"
select select "4"
select select "1"
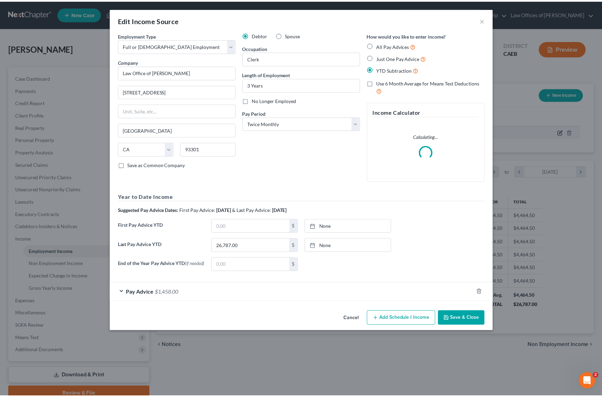
scroll to position [123, 249]
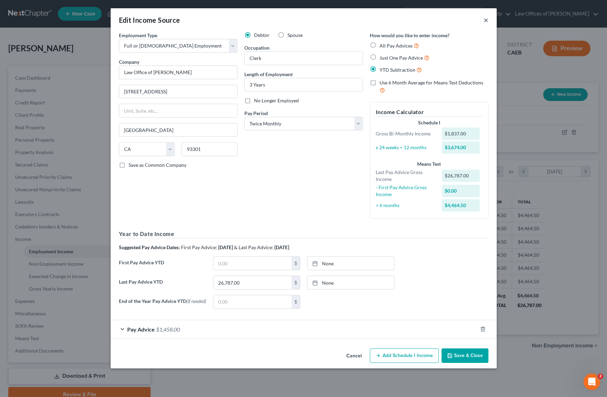
click at [486, 19] on button "×" at bounding box center [486, 20] width 5 height 8
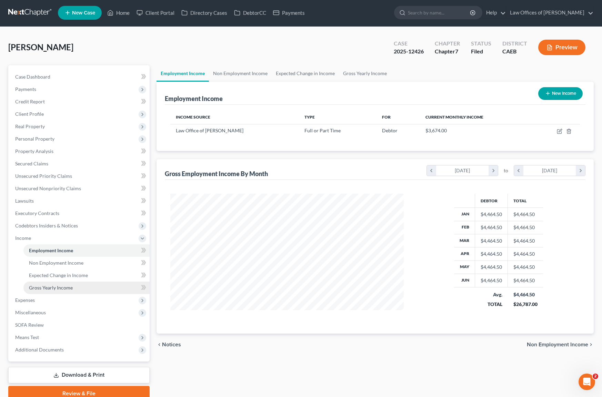
scroll to position [1, 0]
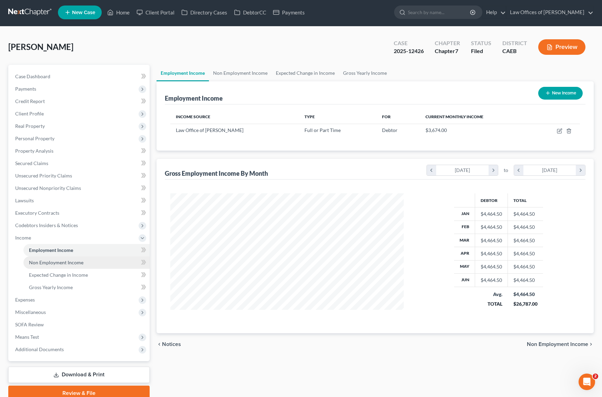
click at [87, 263] on link "Non Employment Income" at bounding box center [86, 262] width 126 height 12
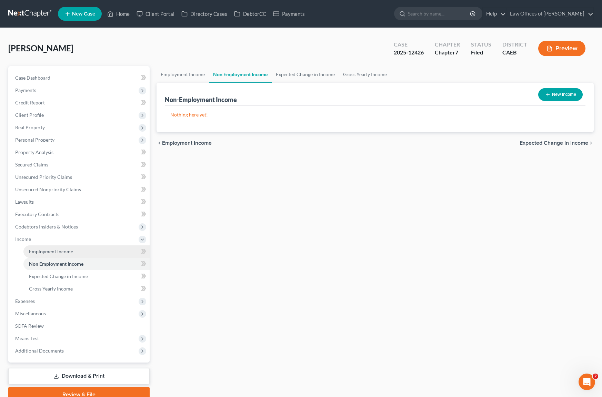
click at [83, 252] on link "Employment Income" at bounding box center [86, 251] width 126 height 12
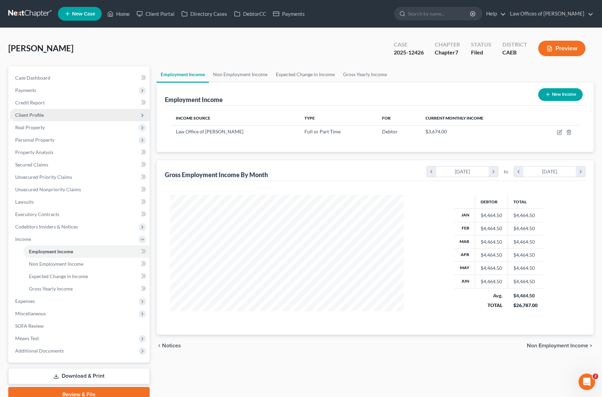
click at [54, 116] on span "Client Profile" at bounding box center [80, 115] width 140 height 12
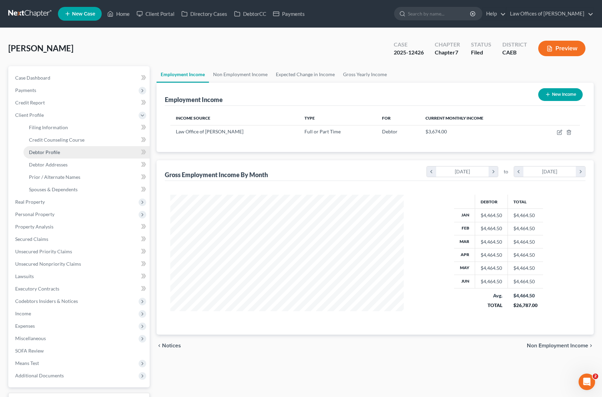
click at [72, 154] on link "Debtor Profile" at bounding box center [86, 152] width 126 height 12
select select "0"
select select "2"
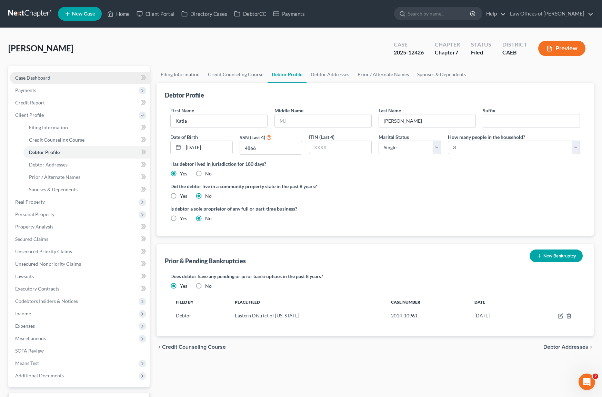
click at [81, 80] on link "Case Dashboard" at bounding box center [80, 78] width 140 height 12
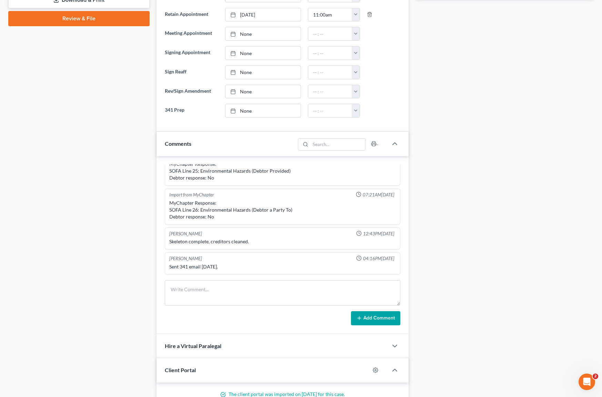
scroll to position [335, 0]
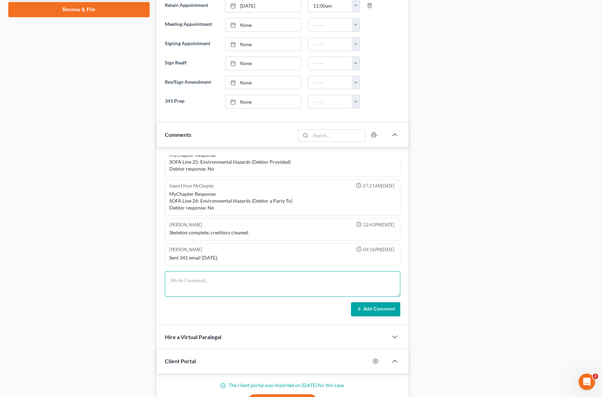
click at [206, 282] on textarea at bounding box center [283, 284] width 236 height 26
type textarea "Prepared, will do English."
drag, startPoint x: 366, startPoint y: 309, endPoint x: 370, endPoint y: 308, distance: 3.7
click at [366, 309] on button "Add Comment" at bounding box center [375, 309] width 49 height 14
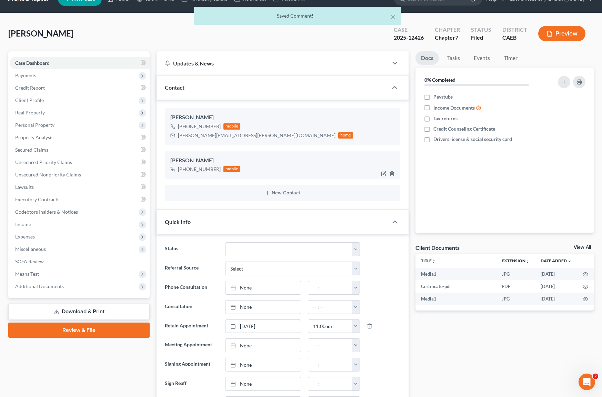
scroll to position [0, 0]
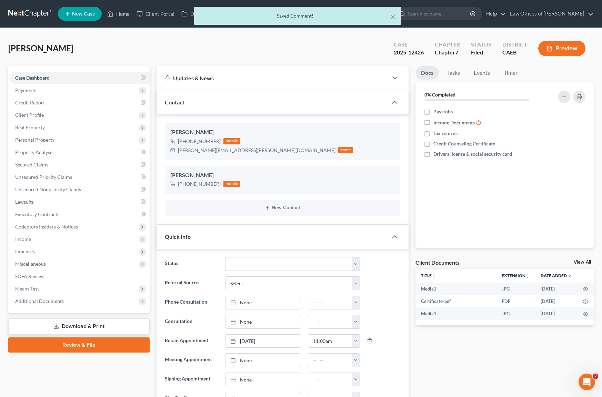
click at [126, 18] on div "× Saved Comment!" at bounding box center [298, 17] width 602 height 21
click at [127, 13] on div "× Saved Comment!" at bounding box center [298, 17] width 602 height 21
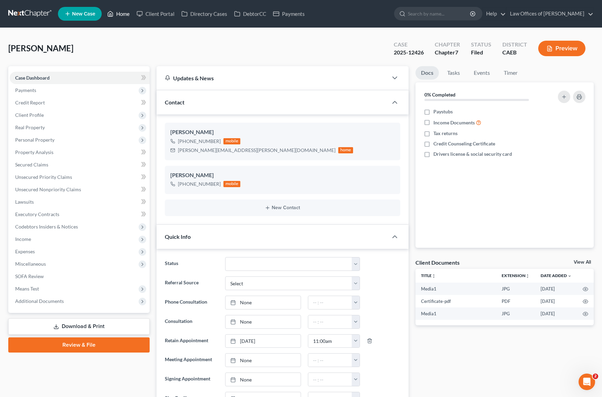
click at [127, 14] on link "Home" at bounding box center [118, 14] width 29 height 12
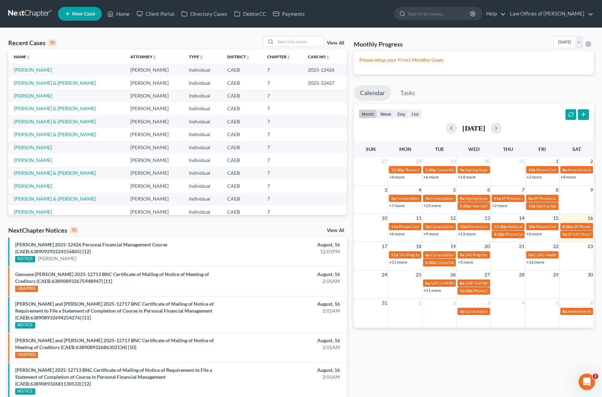
click at [525, 263] on link "+16 more" at bounding box center [535, 262] width 18 height 5
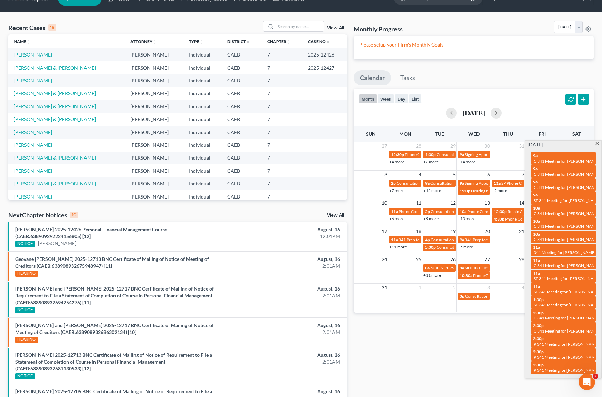
scroll to position [22, 0]
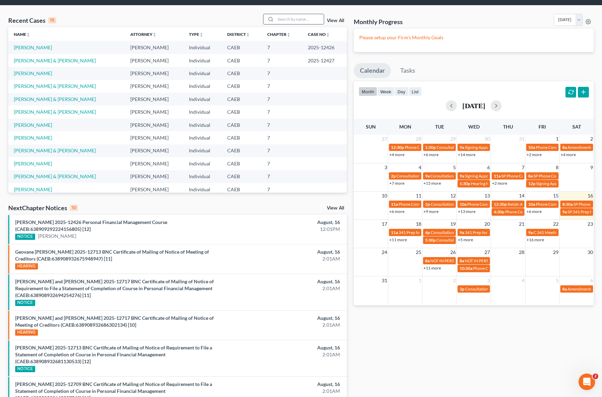
click at [288, 18] on input "search" at bounding box center [299, 19] width 48 height 10
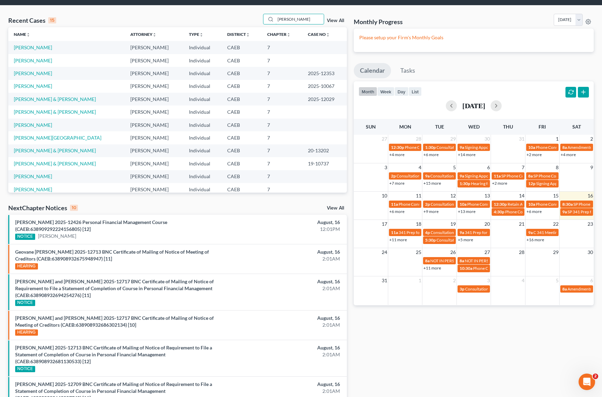
type input "[PERSON_NAME]"
click at [525, 239] on link "+16 more" at bounding box center [535, 239] width 18 height 5
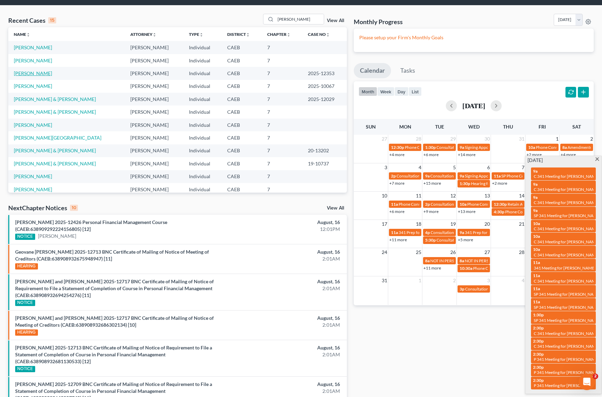
click at [52, 74] on link "[PERSON_NAME]" at bounding box center [33, 73] width 38 height 6
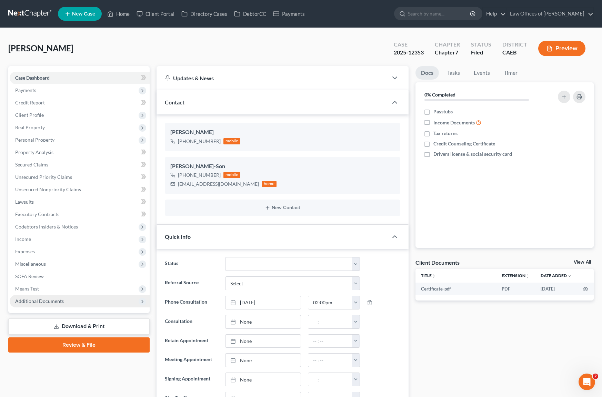
click at [68, 300] on span "Additional Documents" at bounding box center [80, 301] width 140 height 12
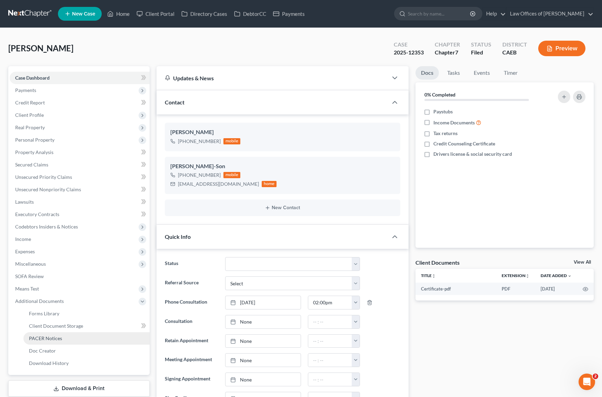
click at [68, 339] on link "PACER Notices" at bounding box center [86, 338] width 126 height 12
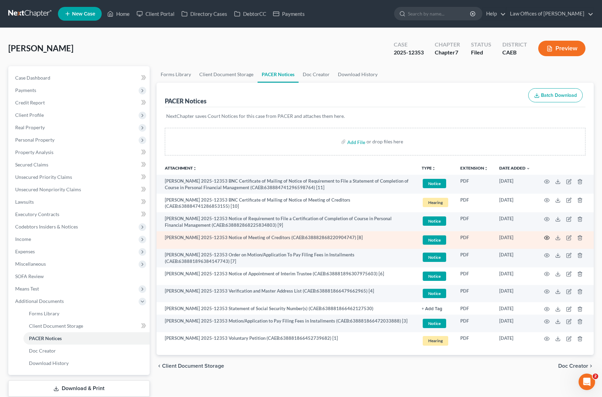
click at [525, 235] on icon "button" at bounding box center [547, 238] width 6 height 6
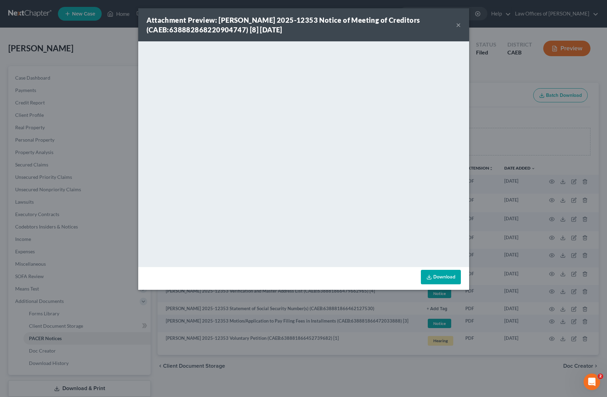
click at [459, 22] on button "×" at bounding box center [458, 25] width 5 height 8
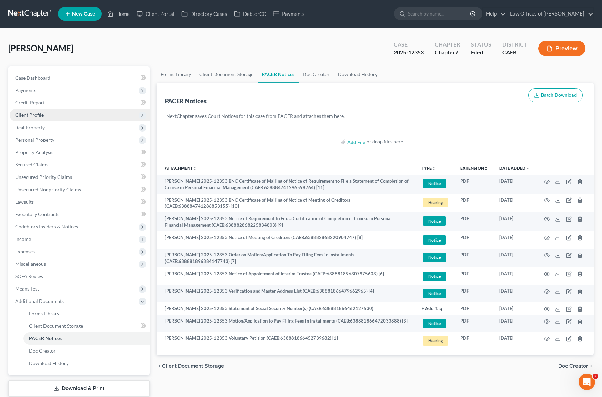
click at [55, 118] on span "Client Profile" at bounding box center [80, 115] width 140 height 12
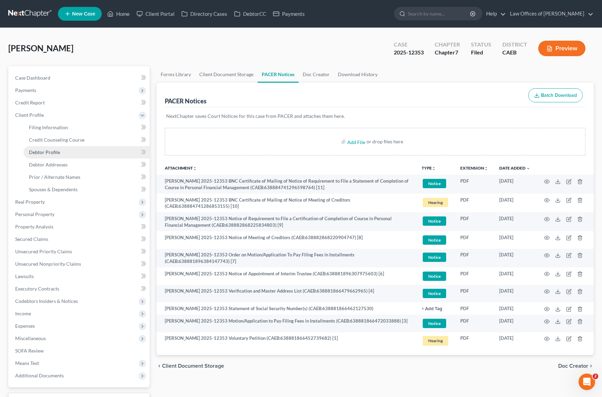
click at [80, 154] on link "Debtor Profile" at bounding box center [86, 152] width 126 height 12
select select "0"
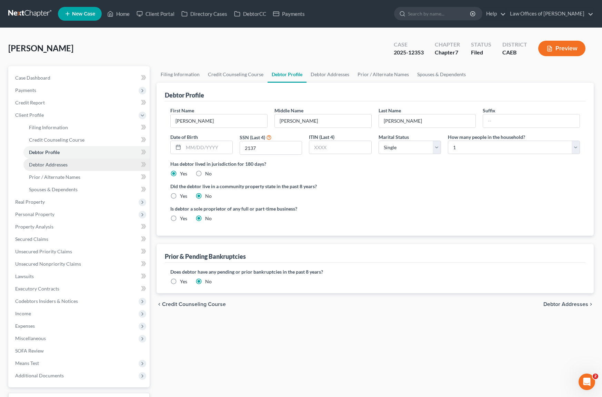
click at [78, 163] on link "Debtor Addresses" at bounding box center [86, 165] width 126 height 12
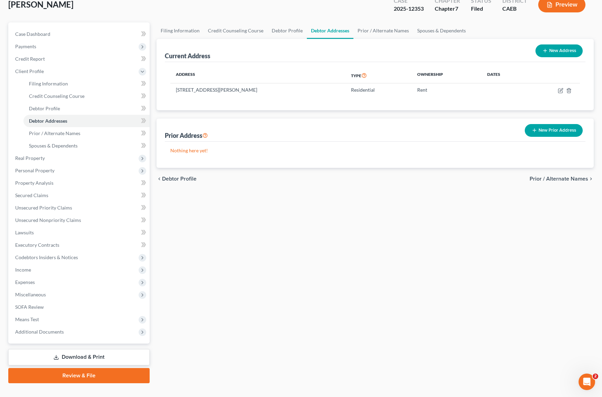
scroll to position [42, 0]
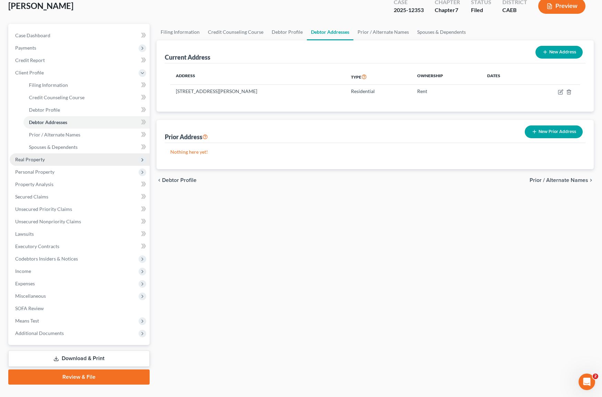
click at [54, 161] on span "Real Property" at bounding box center [80, 159] width 140 height 12
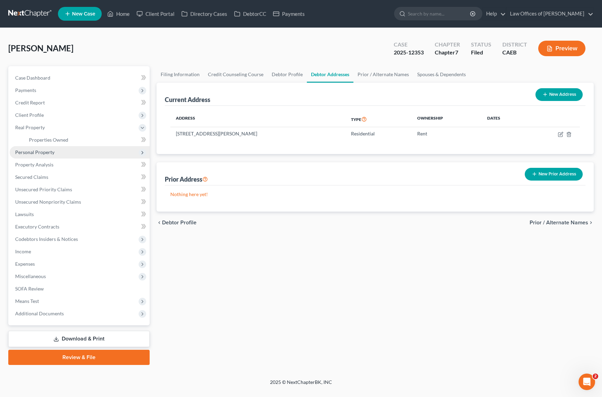
scroll to position [0, 0]
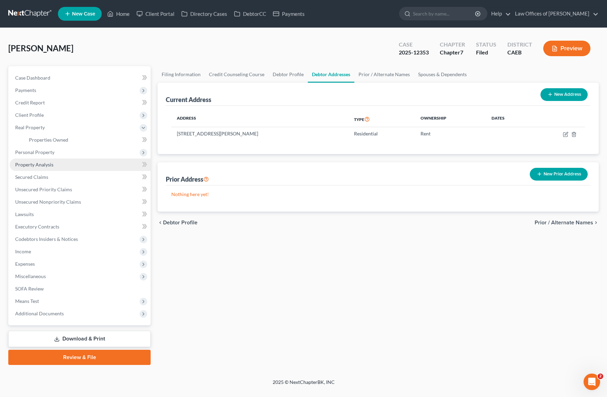
click at [53, 164] on link "Property Analysis" at bounding box center [80, 165] width 141 height 12
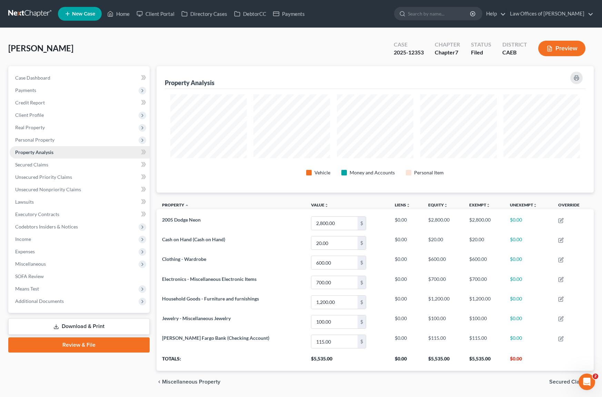
scroll to position [127, 437]
click at [61, 304] on span "Additional Documents" at bounding box center [80, 301] width 140 height 12
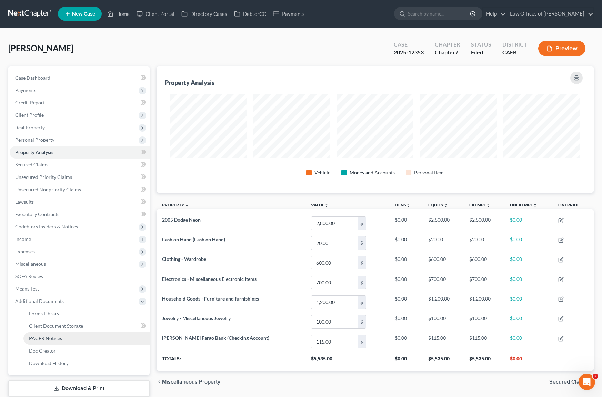
click at [66, 341] on link "PACER Notices" at bounding box center [86, 338] width 126 height 12
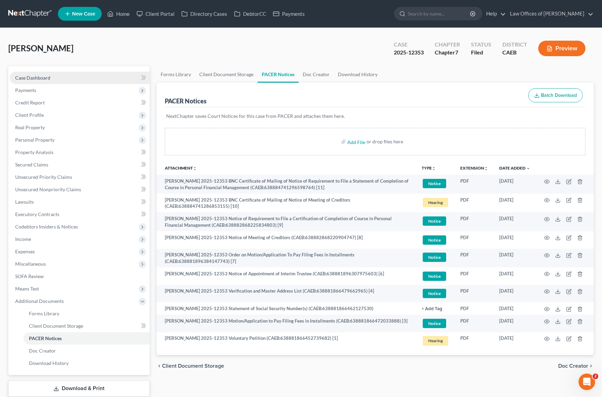
click at [72, 78] on link "Case Dashboard" at bounding box center [80, 78] width 140 height 12
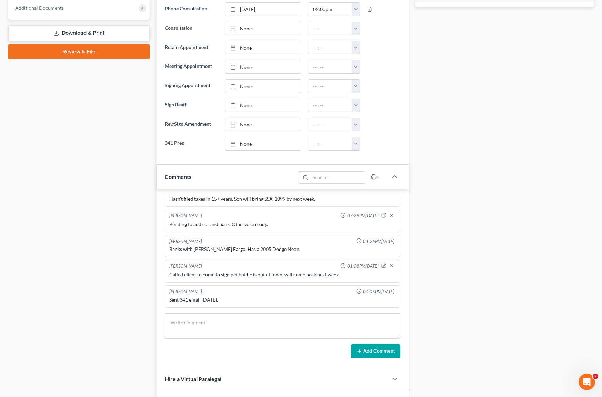
scroll to position [321, 0]
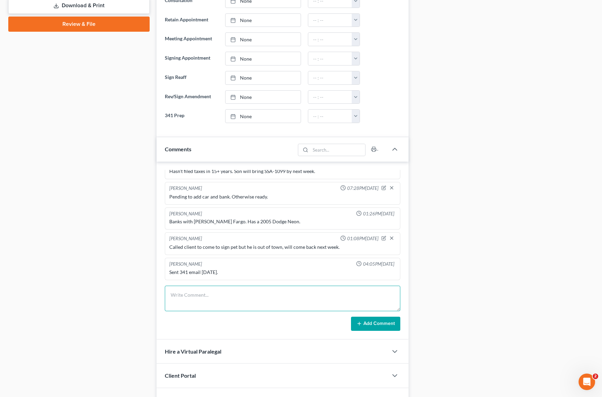
click at [206, 292] on textarea at bounding box center [283, 299] width 236 height 26
type textarea "Prepared. Daughter will help him to connect."
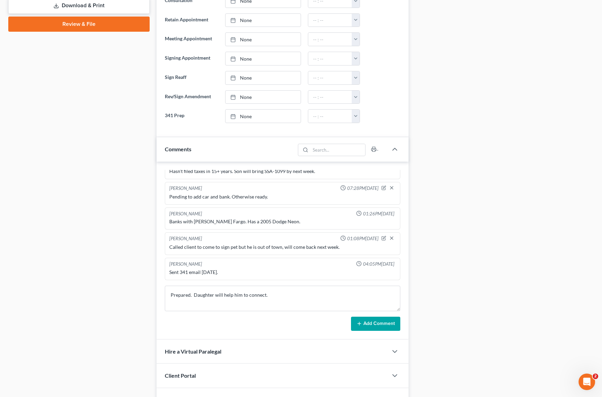
click at [362, 326] on button "Add Comment" at bounding box center [375, 324] width 49 height 14
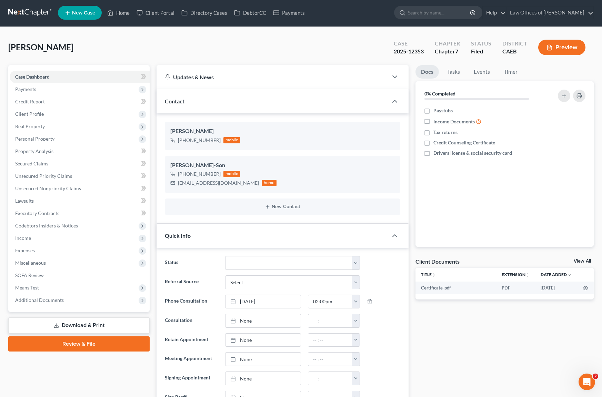
scroll to position [1, 0]
click at [119, 15] on link "Home" at bounding box center [118, 12] width 29 height 12
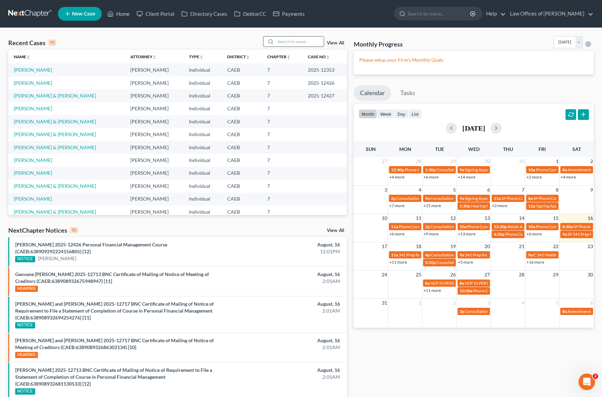
click at [298, 39] on input "search" at bounding box center [299, 42] width 48 height 10
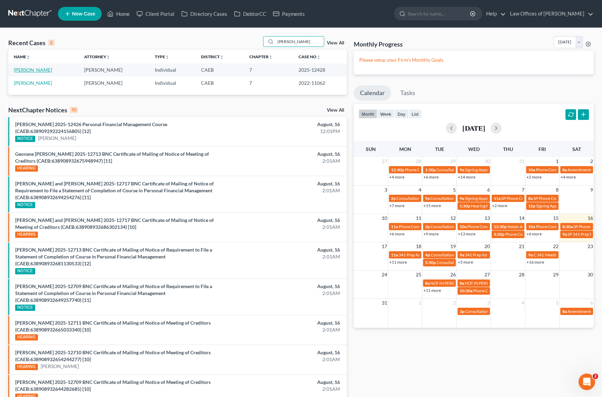
type input "[PERSON_NAME]"
click at [29, 72] on link "[PERSON_NAME]" at bounding box center [33, 70] width 38 height 6
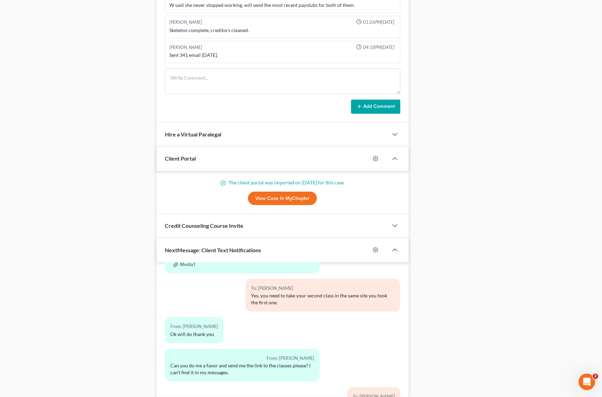
scroll to position [584, 0]
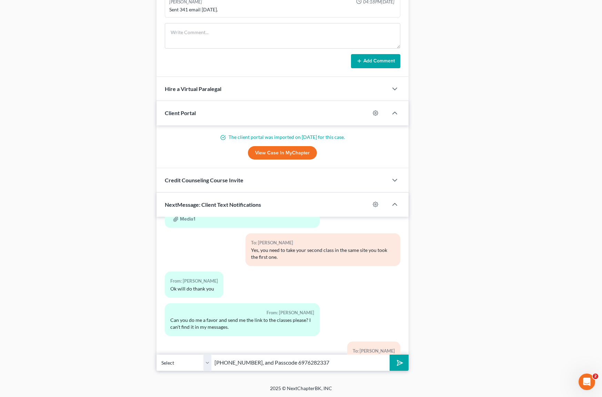
type input "[PHONE_NUMBER], and Passcode 6976282337"
click at [390, 355] on button "submit" at bounding box center [399, 363] width 19 height 16
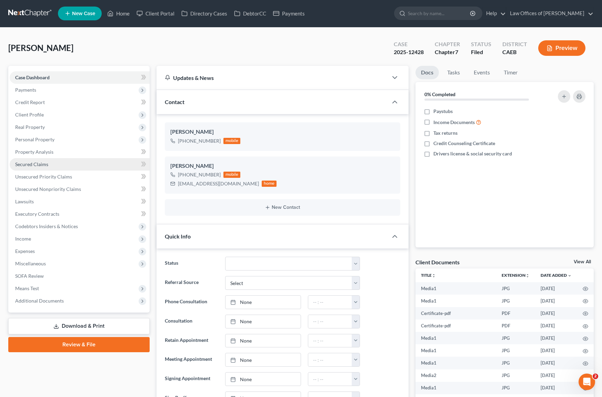
scroll to position [0, 0]
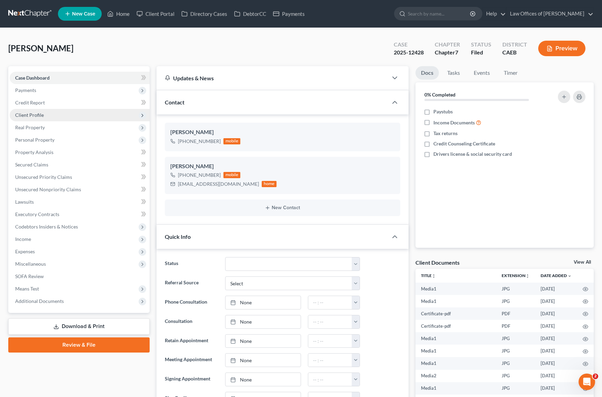
click at [50, 119] on span "Client Profile" at bounding box center [80, 115] width 140 height 12
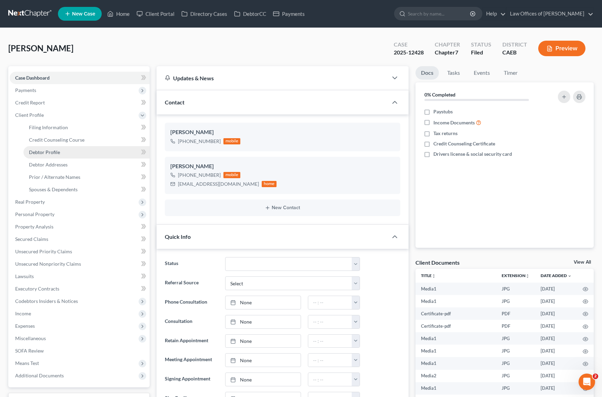
click at [62, 154] on link "Debtor Profile" at bounding box center [86, 152] width 126 height 12
select select "1"
select select "2"
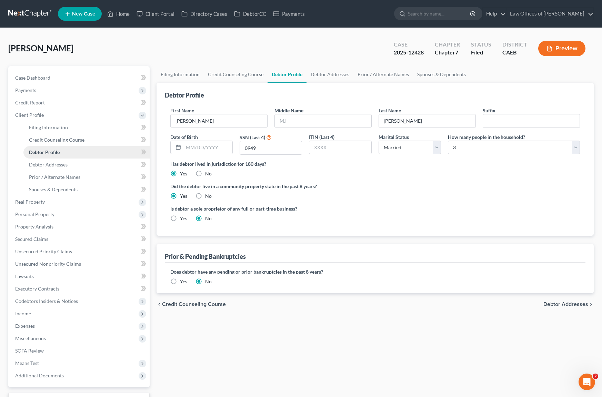
radio input "true"
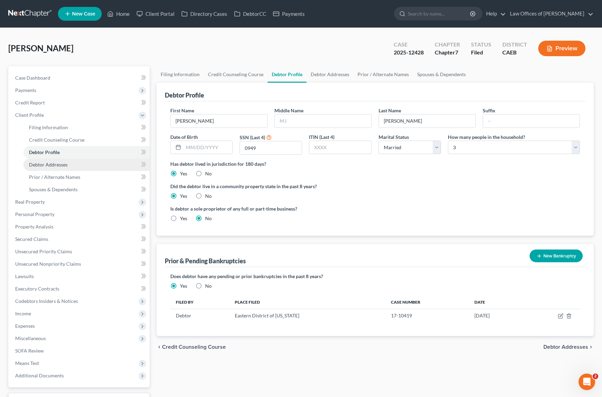
click at [69, 163] on link "Debtor Addresses" at bounding box center [86, 165] width 126 height 12
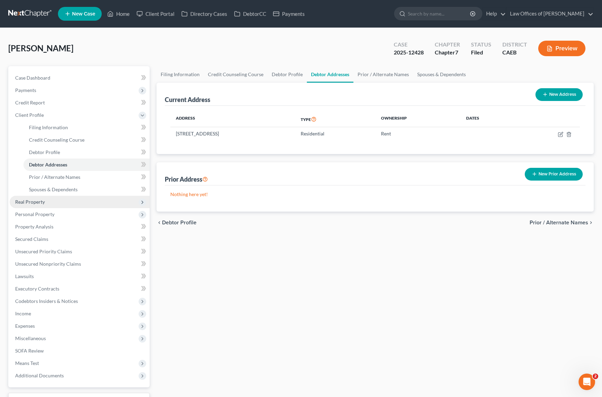
click at [66, 205] on span "Real Property" at bounding box center [80, 202] width 140 height 12
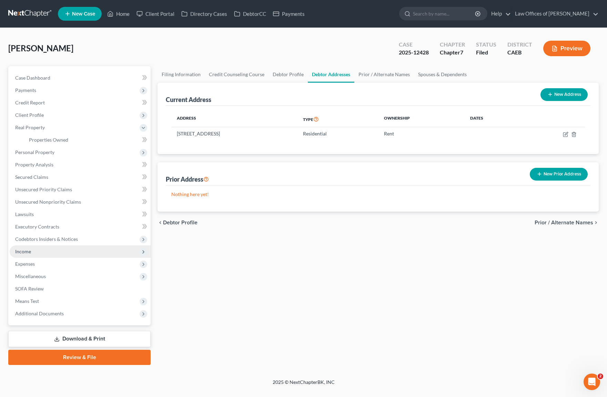
click at [86, 249] on span "Income" at bounding box center [80, 251] width 141 height 12
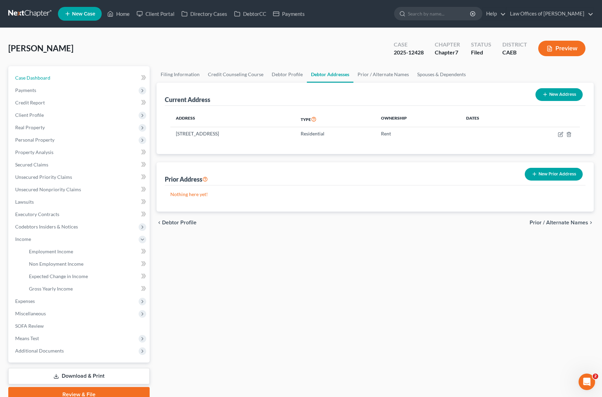
drag, startPoint x: 59, startPoint y: 81, endPoint x: 71, endPoint y: 83, distance: 12.0
click at [59, 81] on link "Case Dashboard" at bounding box center [80, 78] width 140 height 12
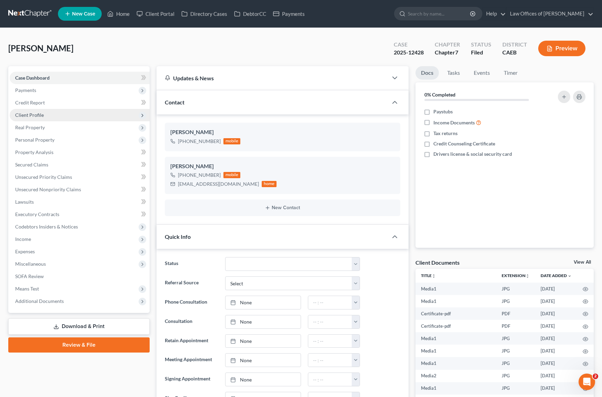
scroll to position [11939, 0]
click at [53, 112] on span "Client Profile" at bounding box center [80, 115] width 140 height 12
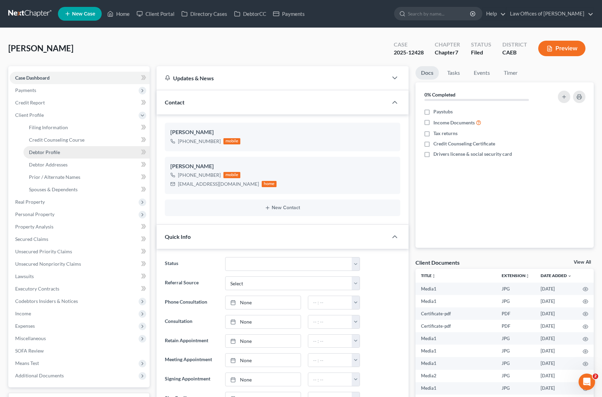
click at [61, 153] on link "Debtor Profile" at bounding box center [86, 152] width 126 height 12
select select "1"
select select "2"
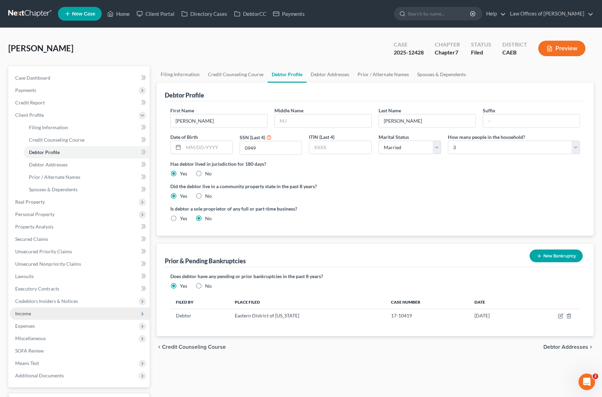
click at [43, 313] on span "Income" at bounding box center [80, 313] width 140 height 12
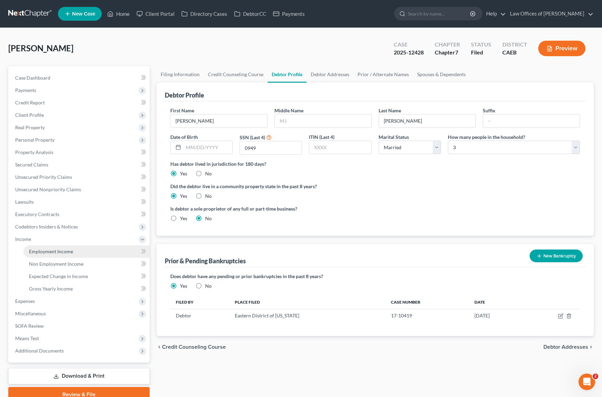
click at [81, 252] on link "Employment Income" at bounding box center [86, 251] width 126 height 12
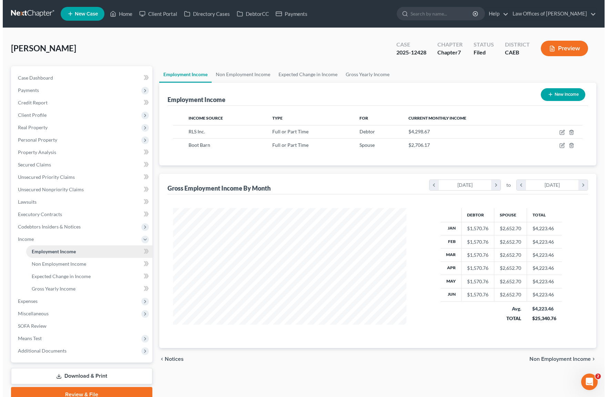
scroll to position [123, 247]
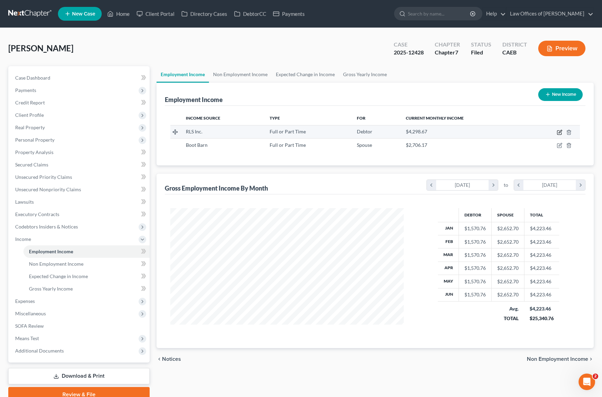
click at [525, 131] on icon "button" at bounding box center [560, 133] width 6 height 6
select select "0"
select select "37"
select select "3"
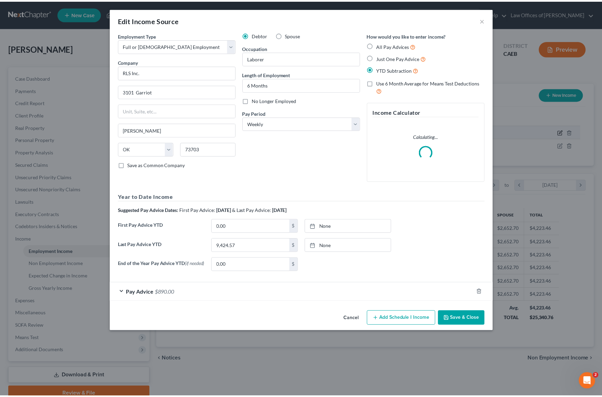
scroll to position [123, 249]
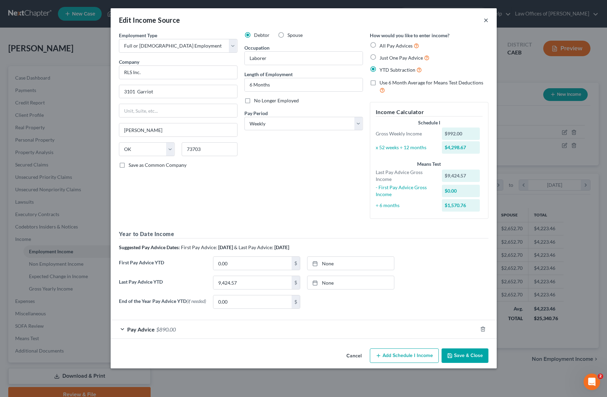
click at [485, 20] on button "×" at bounding box center [486, 20] width 5 height 8
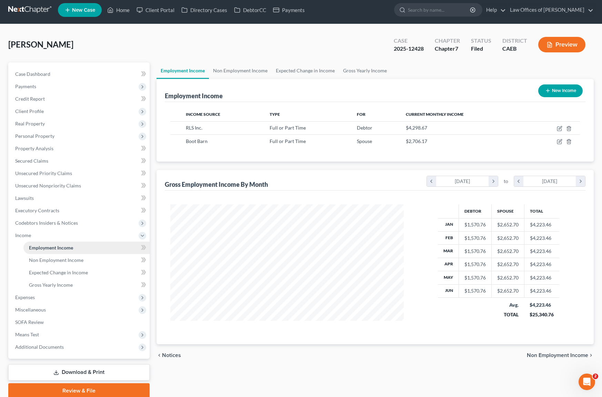
scroll to position [10, 0]
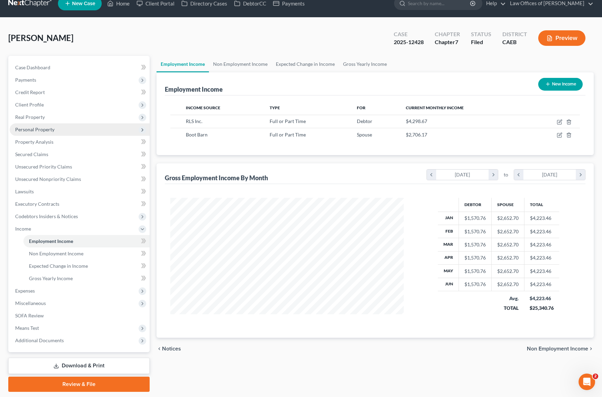
click at [51, 130] on span "Personal Property" at bounding box center [34, 130] width 39 height 6
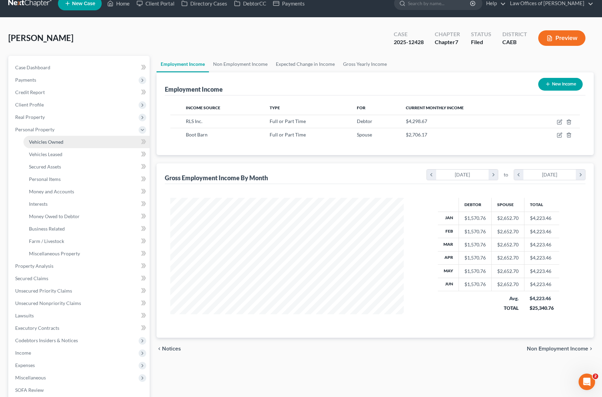
click at [69, 141] on link "Vehicles Owned" at bounding box center [86, 142] width 126 height 12
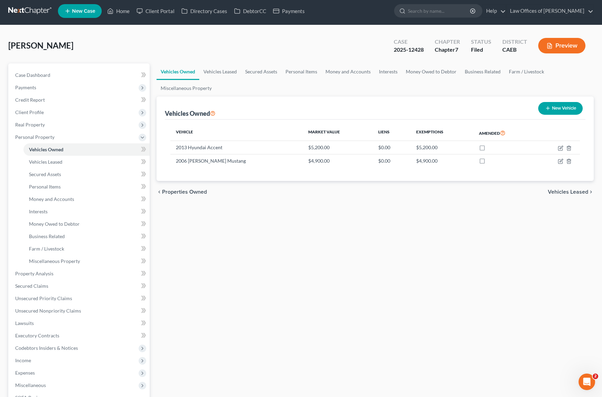
scroll to position [4, 0]
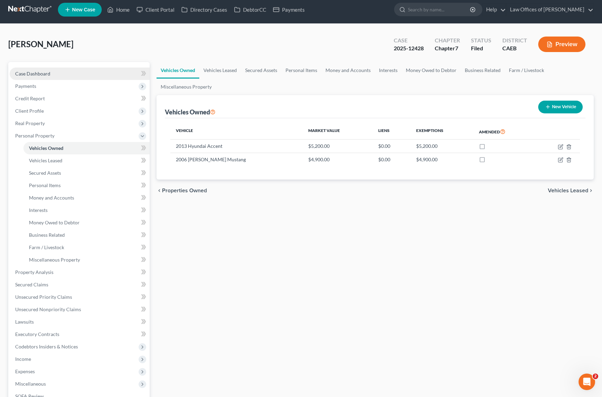
click at [68, 72] on link "Case Dashboard" at bounding box center [80, 74] width 140 height 12
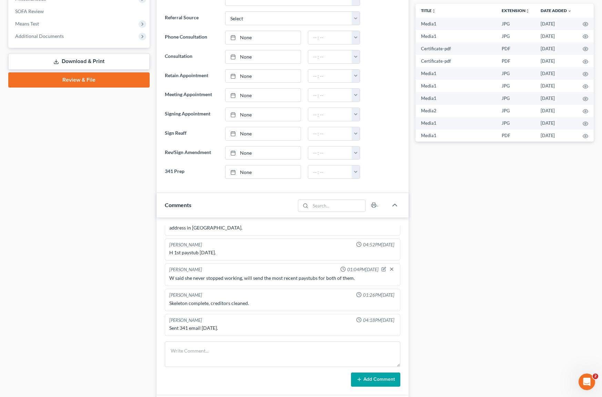
scroll to position [266, 0]
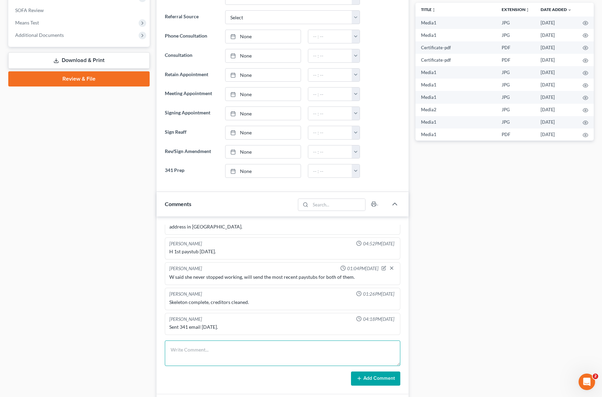
drag, startPoint x: 182, startPoint y: 348, endPoint x: 256, endPoint y: 333, distance: 76.2
click at [182, 347] on textarea at bounding box center [283, 354] width 236 height 26
type textarea "Prepared. Will do English."
drag, startPoint x: 372, startPoint y: 379, endPoint x: 45, endPoint y: 286, distance: 340.0
click at [372, 360] on button "Add Comment" at bounding box center [375, 379] width 49 height 14
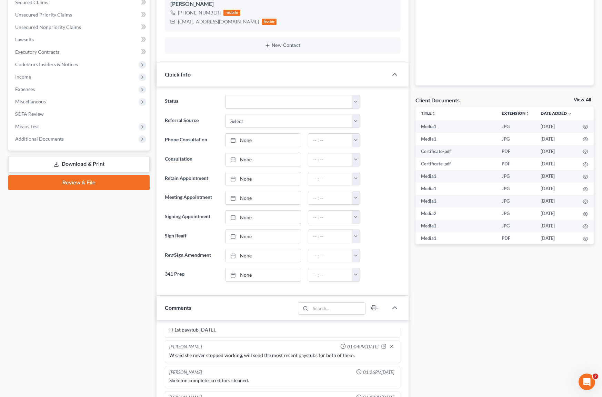
scroll to position [0, 0]
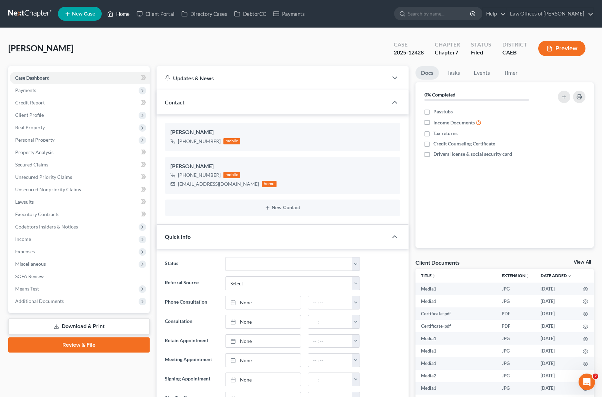
click at [124, 13] on link "Home" at bounding box center [118, 14] width 29 height 12
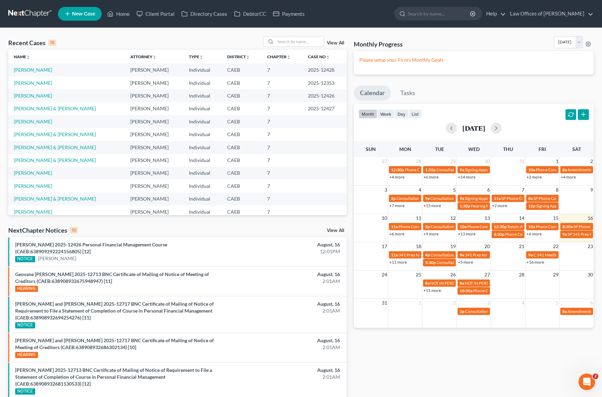
click at [525, 262] on link "+16 more" at bounding box center [535, 262] width 18 height 5
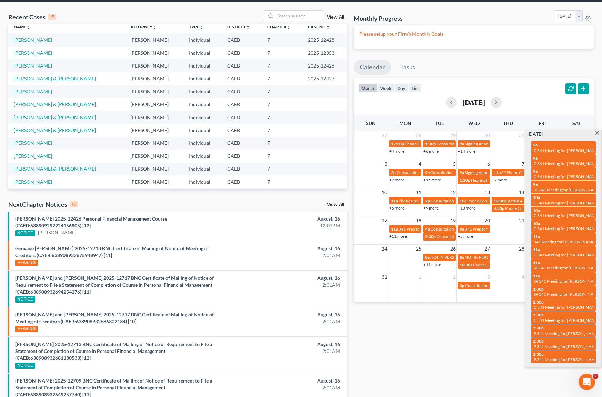
scroll to position [15, 0]
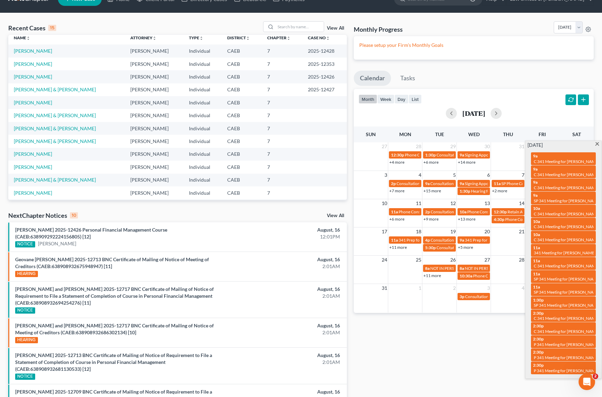
click at [525, 144] on span at bounding box center [597, 144] width 5 height 4
